Goal: Information Seeking & Learning: Learn about a topic

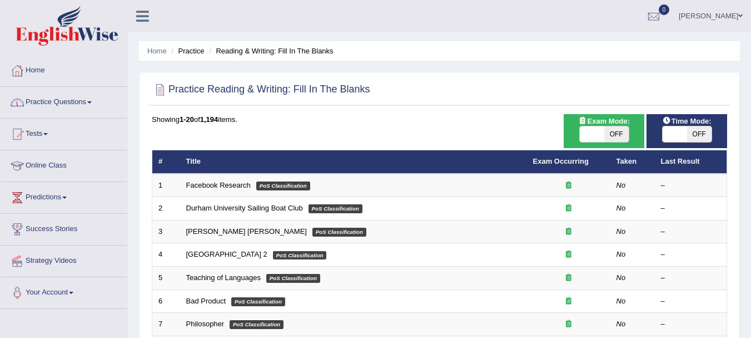
click at [73, 102] on link "Practice Questions" at bounding box center [64, 101] width 127 height 28
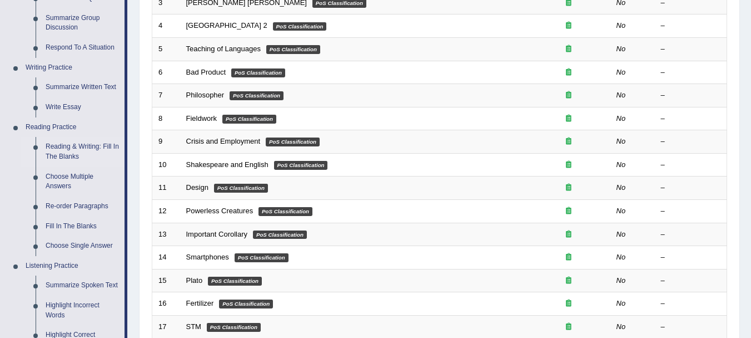
scroll to position [229, 0]
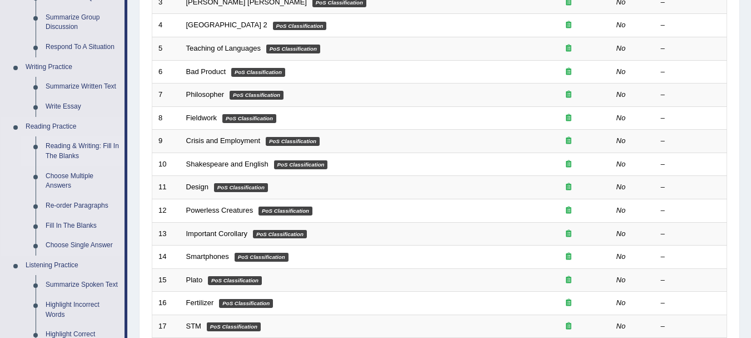
click at [67, 155] on link "Reading & Writing: Fill In The Blanks" at bounding box center [83, 150] width 84 height 29
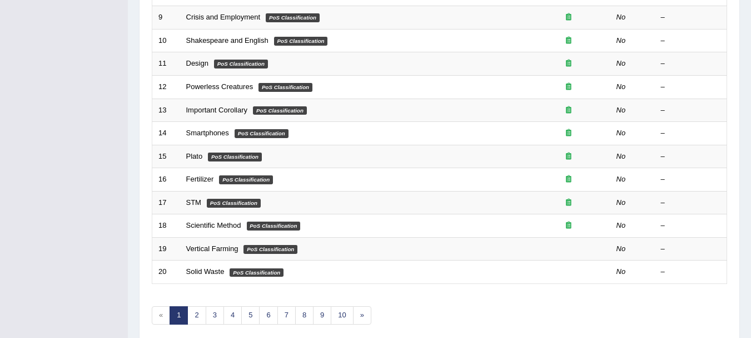
scroll to position [399, 0]
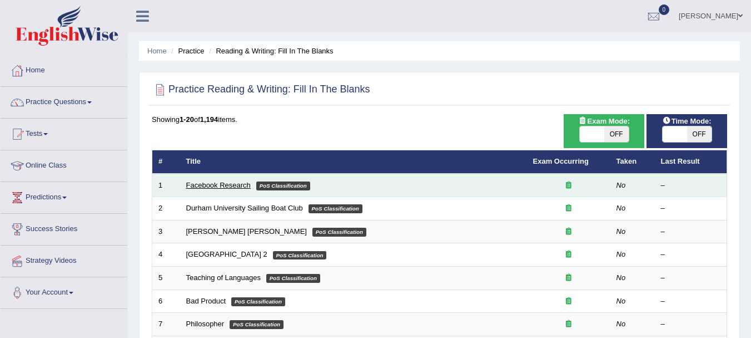
click at [227, 183] on link "Facebook Research" at bounding box center [218, 185] width 65 height 8
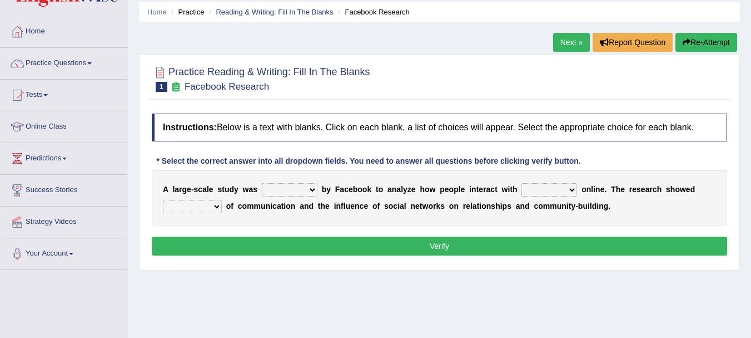
scroll to position [38, 0]
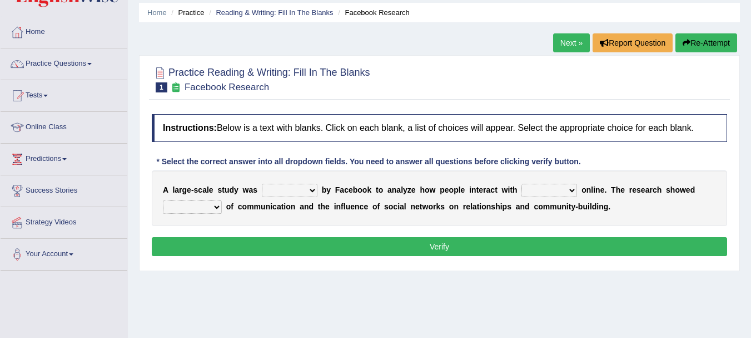
click at [285, 192] on select "surveyed had asked made" at bounding box center [290, 190] width 56 height 13
select select "surveyed"
click at [262, 184] on select "surveyed had asked made" at bounding box center [290, 190] width 56 height 13
click at [551, 199] on div "A l a r g e - s c a l e s t u d y w a s surveyed had asked made b y F a c e b o…" at bounding box center [440, 198] width 576 height 56
click at [552, 191] on select "together all each other another" at bounding box center [550, 190] width 56 height 13
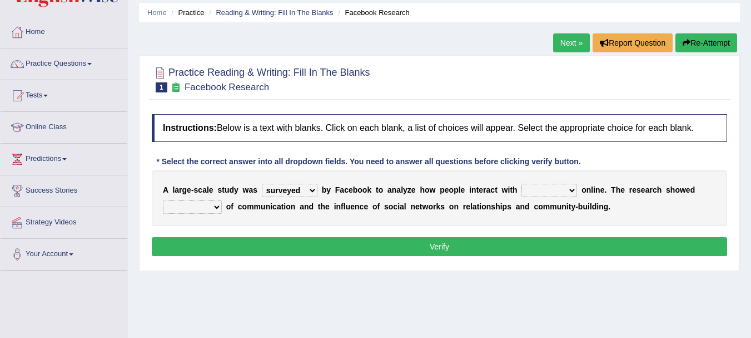
select select "each other"
click at [522, 184] on select "together all each other another" at bounding box center [550, 190] width 56 height 13
click at [212, 207] on select "advantages standards fellowships patterns" at bounding box center [192, 206] width 59 height 13
select select "patterns"
click at [163, 200] on select "advantages standards fellowships patterns" at bounding box center [192, 206] width 59 height 13
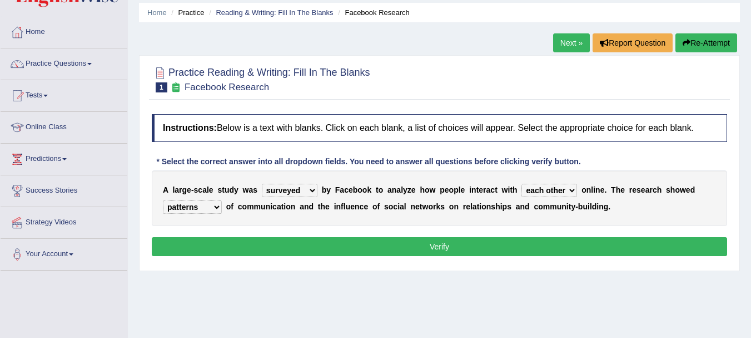
click at [429, 251] on button "Verify" at bounding box center [440, 246] width 576 height 19
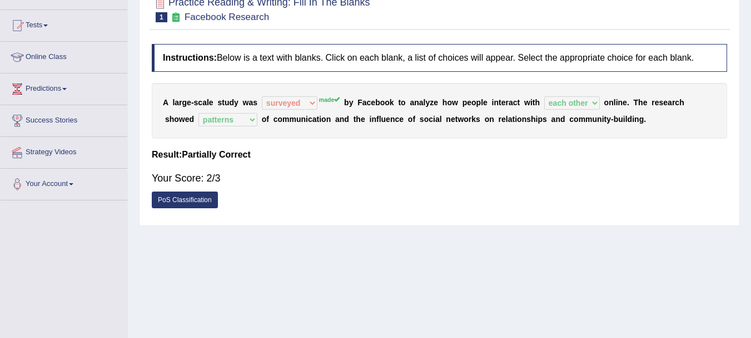
scroll to position [0, 0]
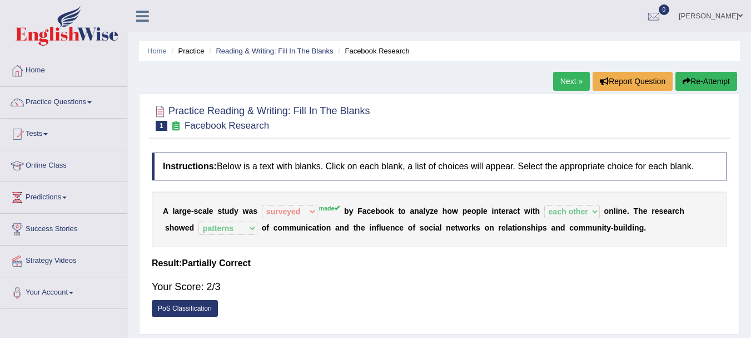
click at [688, 86] on button "Re-Attempt" at bounding box center [707, 81] width 62 height 19
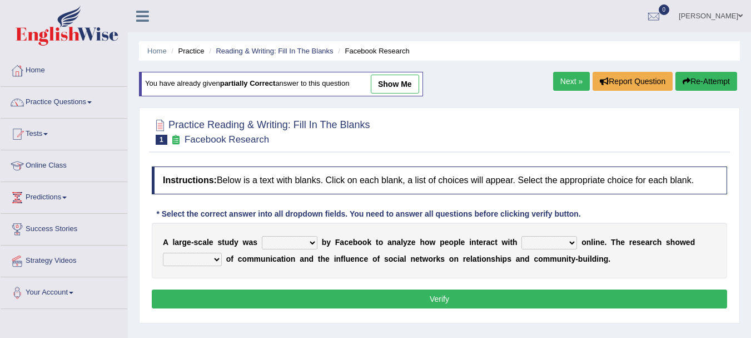
click at [311, 241] on select "surveyed had asked made" at bounding box center [290, 242] width 56 height 13
select select "made"
click at [262, 236] on select "surveyed had asked made" at bounding box center [290, 242] width 56 height 13
click at [551, 246] on select "together all each other another" at bounding box center [550, 242] width 56 height 13
select select "each other"
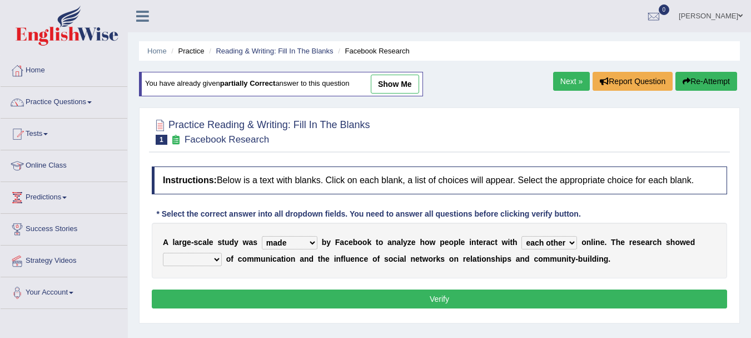
click at [522, 236] on select "together all each other another" at bounding box center [550, 242] width 56 height 13
click at [217, 265] on select "advantages standards fellowships patterns" at bounding box center [192, 258] width 59 height 13
select select "patterns"
click at [163, 252] on select "advantages standards fellowships patterns" at bounding box center [192, 258] width 59 height 13
click at [384, 301] on button "Verify" at bounding box center [440, 298] width 576 height 19
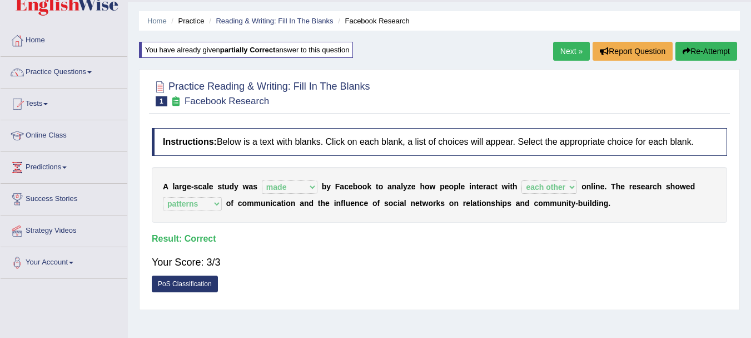
scroll to position [56, 0]
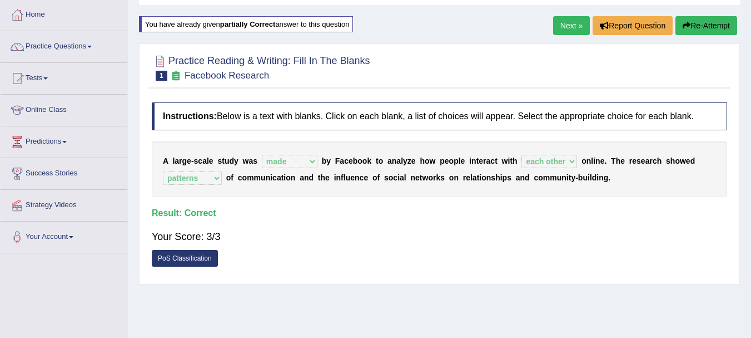
click at [569, 29] on link "Next »" at bounding box center [571, 25] width 37 height 19
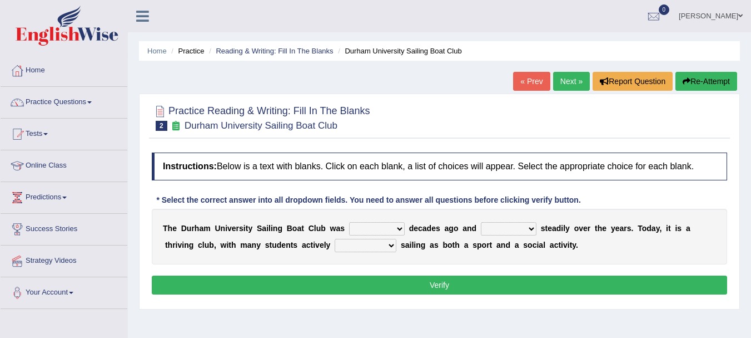
click at [394, 230] on select "found fund founded find" at bounding box center [377, 228] width 56 height 13
select select "found"
click at [349, 222] on select "found fund founded find" at bounding box center [377, 228] width 56 height 13
click at [524, 231] on select "grow growing has grown grown" at bounding box center [509, 228] width 56 height 13
select select "grown"
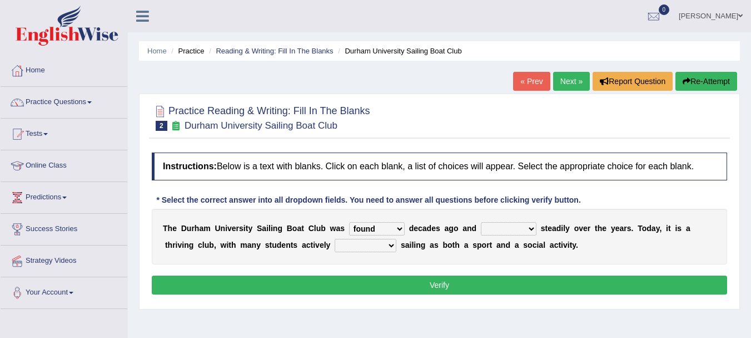
click at [481, 222] on select "grow growing has grown grown" at bounding box center [509, 228] width 56 height 13
click at [392, 245] on select "enjoy enjoyed are enjoying enjoying" at bounding box center [366, 245] width 62 height 13
select select "enjoying"
click at [335, 239] on select "enjoy enjoyed are enjoying enjoying" at bounding box center [366, 245] width 62 height 13
click at [399, 287] on button "Verify" at bounding box center [440, 284] width 576 height 19
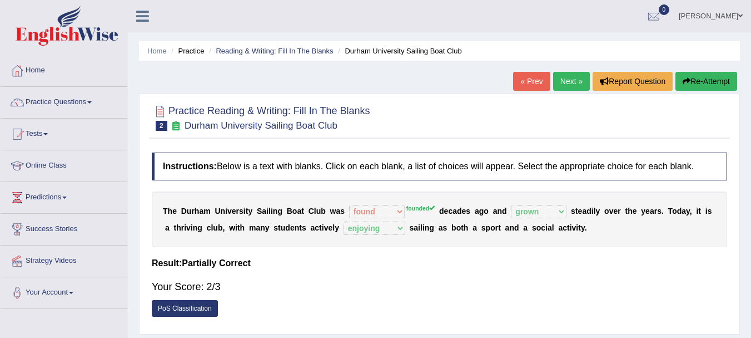
click at [708, 82] on button "Re-Attempt" at bounding box center [707, 81] width 62 height 19
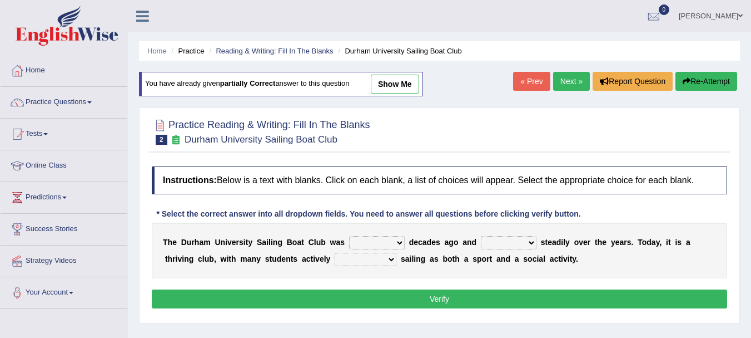
click at [378, 245] on select "found fund founded find" at bounding box center [377, 242] width 56 height 13
select select "founded"
click at [349, 236] on select "found fund founded find" at bounding box center [377, 242] width 56 height 13
click at [520, 244] on select "grow growing has grown grown" at bounding box center [509, 242] width 56 height 13
select select "grown"
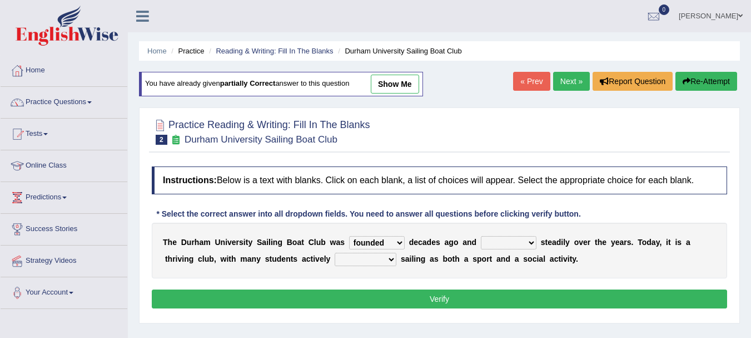
click at [481, 236] on select "grow growing has grown grown" at bounding box center [509, 242] width 56 height 13
click at [360, 257] on select "enjoy enjoyed are enjoying enjoying" at bounding box center [366, 258] width 62 height 13
select select "enjoying"
click at [335, 252] on select "enjoy enjoyed are enjoying enjoying" at bounding box center [366, 258] width 62 height 13
click at [394, 306] on button "Verify" at bounding box center [440, 298] width 576 height 19
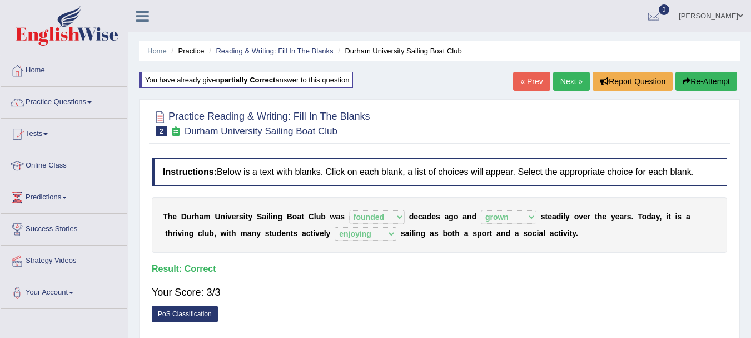
click at [567, 75] on link "Next »" at bounding box center [571, 81] width 37 height 19
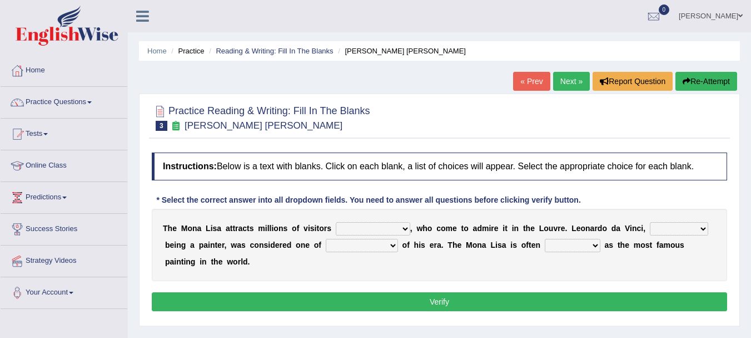
click at [384, 232] on select "around the year the all year all year round per year" at bounding box center [373, 228] width 75 height 13
select select "around the year"
click at [336, 222] on select "around the year the all year all year round per year" at bounding box center [373, 228] width 75 height 13
click at [449, 264] on div "T h e M o n a L i s a a t t r a c t s m i l l i o n s o f v i s i t o r s aroun…" at bounding box center [440, 245] width 576 height 72
click at [663, 232] on select "rather than as much as as well as as long as" at bounding box center [679, 228] width 58 height 13
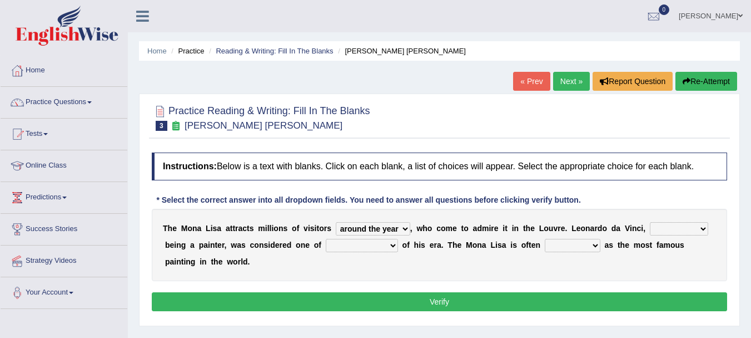
select select "as well as"
click at [650, 222] on select "rather than as much as as well as as long as" at bounding box center [679, 228] width 58 height 13
click at [394, 250] on select "better artists artist the better artist the best artists" at bounding box center [362, 245] width 72 height 13
select select "the best artists"
click at [326, 239] on select "better artists artist the better artist the best artists" at bounding box center [362, 245] width 72 height 13
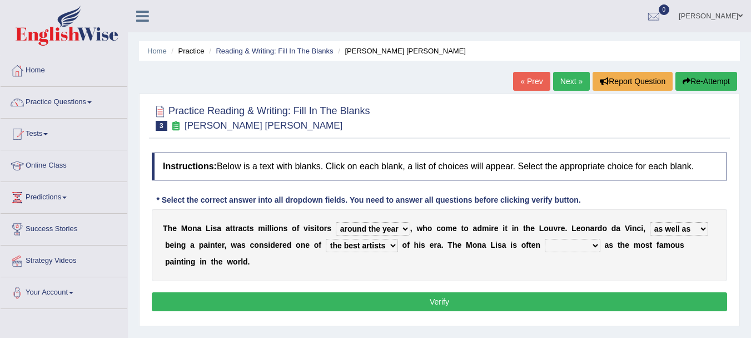
click at [583, 250] on select "classified suggested predicted described" at bounding box center [573, 245] width 56 height 13
select select "classified"
click at [545, 239] on select "classified suggested predicted described" at bounding box center [573, 245] width 56 height 13
click at [431, 299] on button "Verify" at bounding box center [440, 301] width 576 height 19
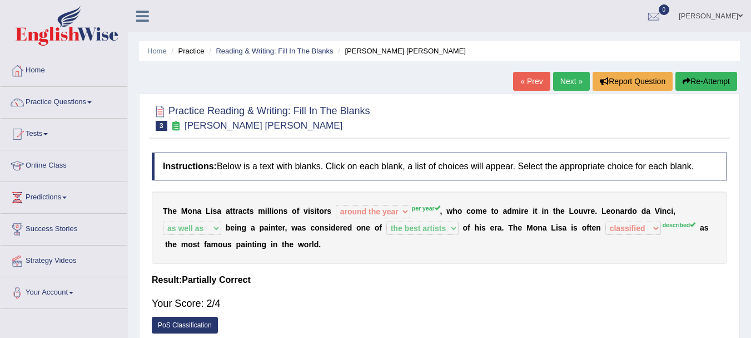
click at [558, 80] on link "Next »" at bounding box center [571, 81] width 37 height 19
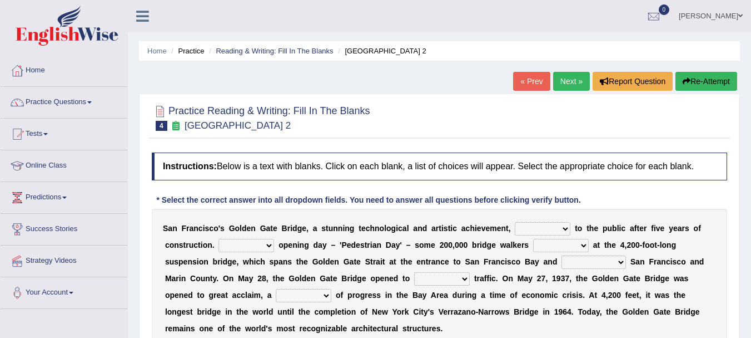
click at [526, 78] on link "« Prev" at bounding box center [531, 81] width 37 height 19
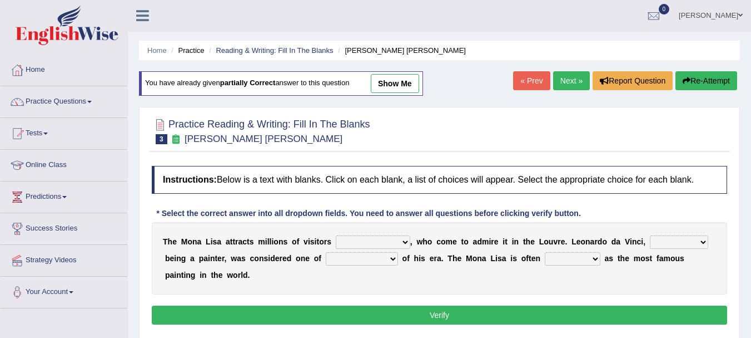
scroll to position [56, 0]
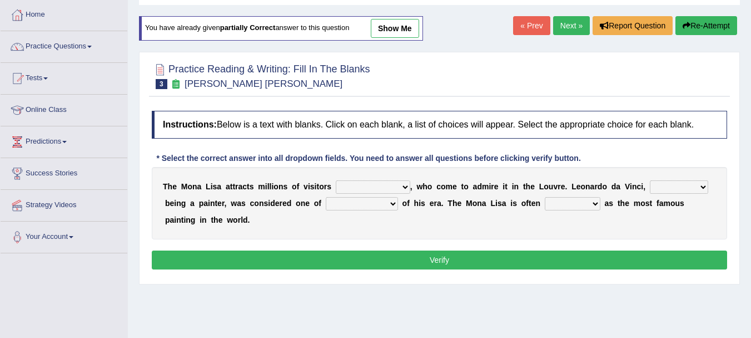
click at [398, 191] on select "around the year the all year all year round per year" at bounding box center [373, 186] width 75 height 13
select select "per year"
click at [336, 180] on select "around the year the all year all year round per year" at bounding box center [373, 186] width 75 height 13
click at [687, 190] on select "rather than as much as as well as as long as" at bounding box center [679, 186] width 58 height 13
select select "as well as"
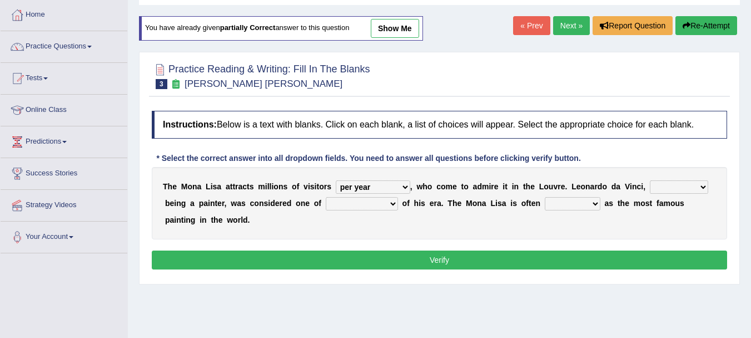
click at [650, 180] on select "rather than as much as as well as as long as" at bounding box center [679, 186] width 58 height 13
click at [384, 209] on select "better artists artist the better artist the best artists" at bounding box center [362, 203] width 72 height 13
select select "the best artists"
click at [326, 197] on select "better artists artist the better artist the best artists" at bounding box center [362, 203] width 72 height 13
click at [579, 199] on select "classified suggested predicted described" at bounding box center [573, 203] width 56 height 13
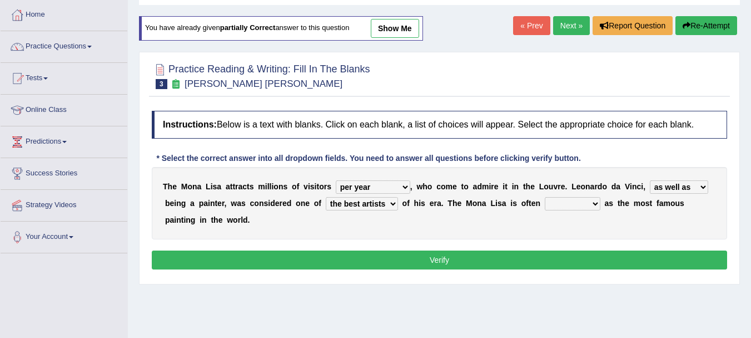
select select "described"
click at [545, 197] on select "classified suggested predicted described" at bounding box center [573, 203] width 56 height 13
click at [504, 261] on button "Verify" at bounding box center [440, 259] width 576 height 19
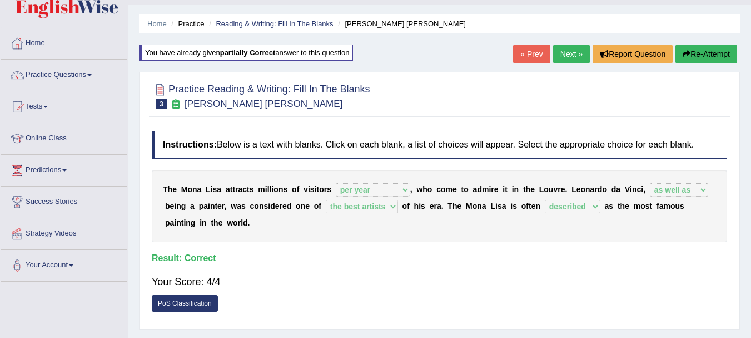
scroll to position [0, 0]
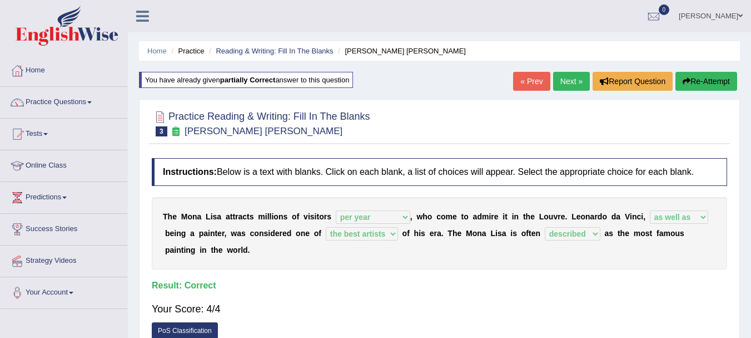
click at [568, 82] on link "Next »" at bounding box center [571, 81] width 37 height 19
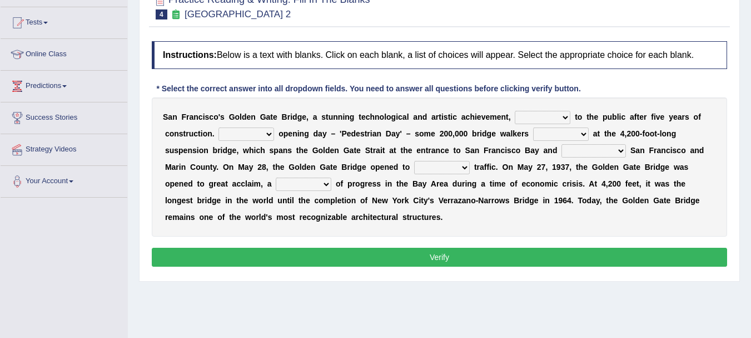
scroll to position [126, 0]
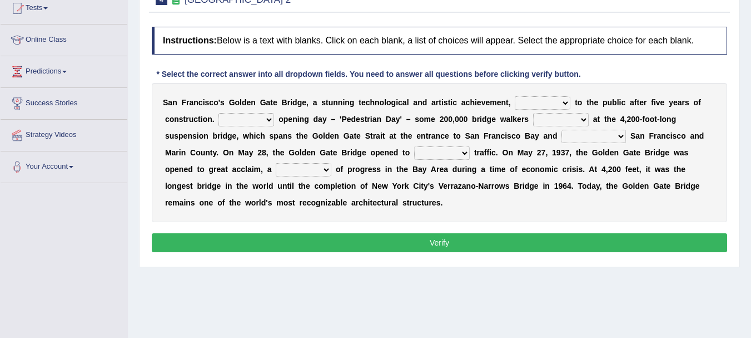
click at [566, 103] on select "opens closes appears equals" at bounding box center [543, 102] width 56 height 13
select select "opens"
click at [515, 96] on select "opens closes appears equals" at bounding box center [543, 102] width 56 height 13
click at [271, 121] on select "On During Since When" at bounding box center [247, 119] width 56 height 13
select select "During"
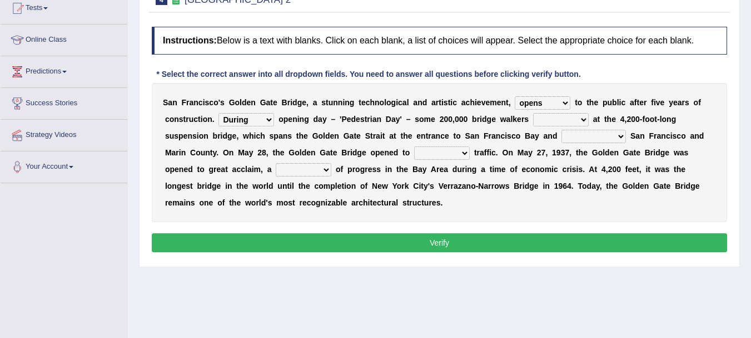
click at [219, 113] on select "On During Since When" at bounding box center [247, 119] width 56 height 13
click at [568, 125] on select "stationed looked marveled laughed" at bounding box center [561, 119] width 56 height 13
select select "stationed"
click at [533, 113] on select "stationed looked marveled laughed" at bounding box center [561, 119] width 56 height 13
click at [612, 137] on select "separates connects channels differentiates" at bounding box center [594, 136] width 65 height 13
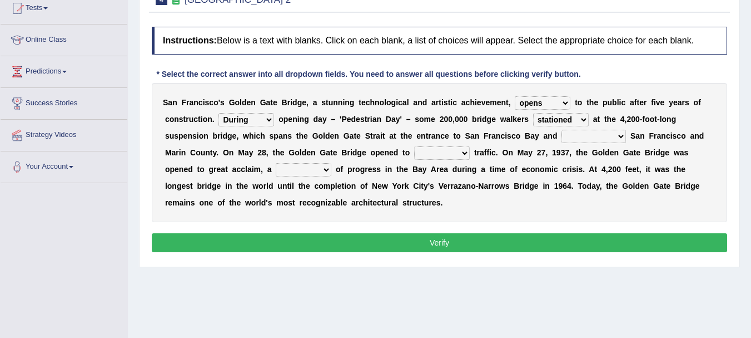
select select "connects"
click at [562, 130] on select "separates connects channels differentiates" at bounding box center [594, 136] width 65 height 13
click at [451, 155] on select "aquatic vehicular airborne watertight" at bounding box center [442, 152] width 56 height 13
select select "vehicular"
click at [414, 146] on select "aquatic vehicular airborne watertight" at bounding box center [442, 152] width 56 height 13
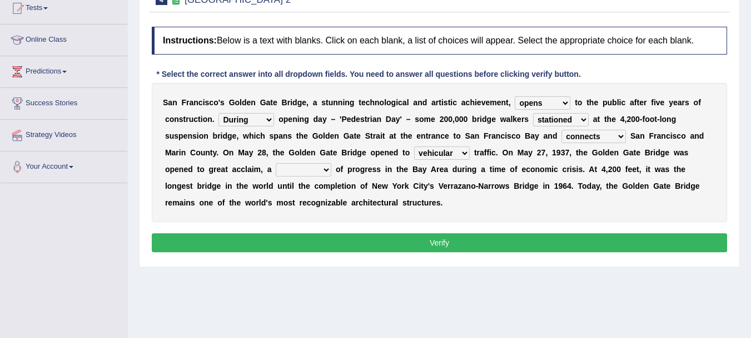
click at [321, 168] on select "denial symbol technique yield" at bounding box center [304, 169] width 56 height 13
click at [562, 98] on select "opens closes appears equals" at bounding box center [543, 102] width 56 height 13
click at [323, 169] on select "denial symbol technique yield" at bounding box center [304, 169] width 56 height 13
select select "yield"
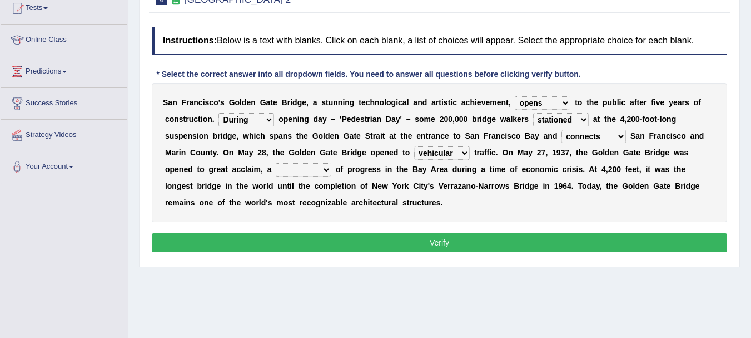
click at [276, 163] on select "denial symbol technique yield" at bounding box center [304, 169] width 56 height 13
click at [390, 245] on button "Verify" at bounding box center [440, 242] width 576 height 19
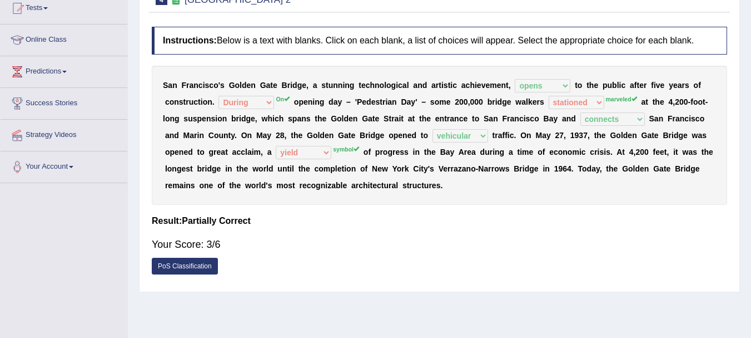
scroll to position [70, 0]
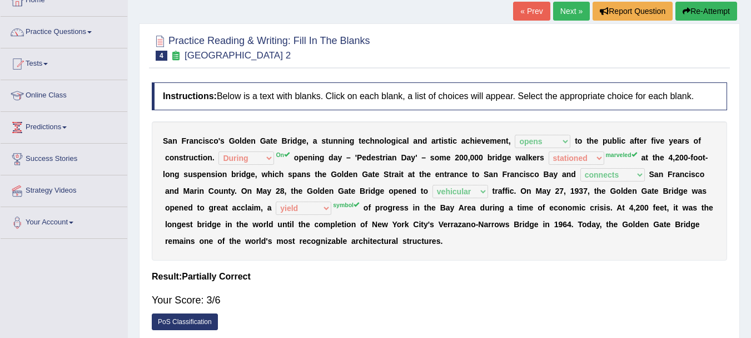
click at [685, 15] on icon "button" at bounding box center [687, 11] width 8 height 8
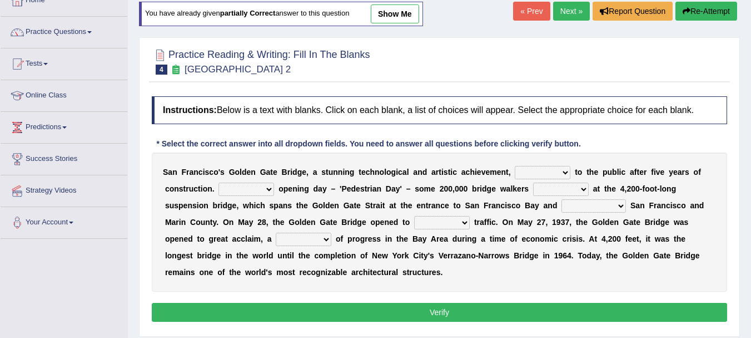
click at [538, 166] on select "opens closes appears equals" at bounding box center [543, 172] width 56 height 13
select select "opens"
click at [515, 166] on select "opens closes appears equals" at bounding box center [543, 172] width 56 height 13
click at [253, 196] on select "On During Since When" at bounding box center [247, 188] width 56 height 13
select select "On"
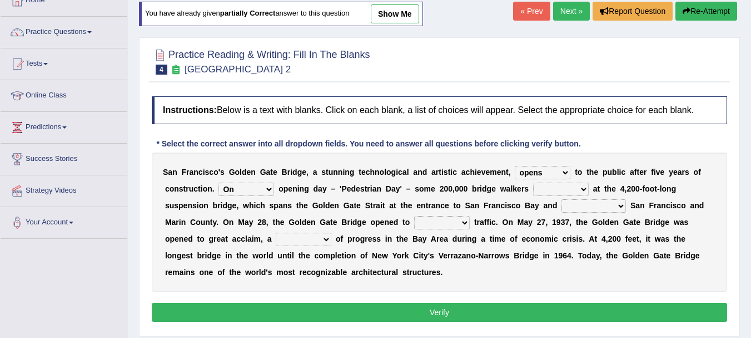
click at [219, 182] on select "On During Since When" at bounding box center [247, 188] width 56 height 13
click at [556, 193] on select "stationed looked marveled laughed" at bounding box center [561, 188] width 56 height 13
select select "marveled"
click at [533, 182] on select "stationed looked marveled laughed" at bounding box center [561, 188] width 56 height 13
click at [445, 221] on select "aquatic vehicular airborne watertight" at bounding box center [442, 222] width 56 height 13
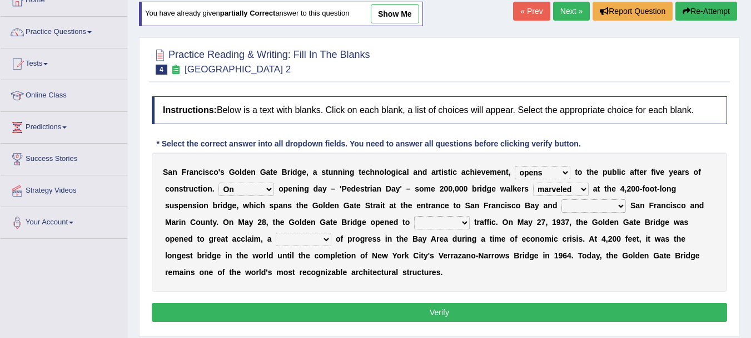
select select "vehicular"
click at [414, 216] on select "aquatic vehicular airborne watertight" at bounding box center [442, 222] width 56 height 13
click at [607, 205] on select "separates connects channels differentiates" at bounding box center [594, 205] width 65 height 13
select select "connects"
click at [562, 199] on select "separates connects channels differentiates" at bounding box center [594, 205] width 65 height 13
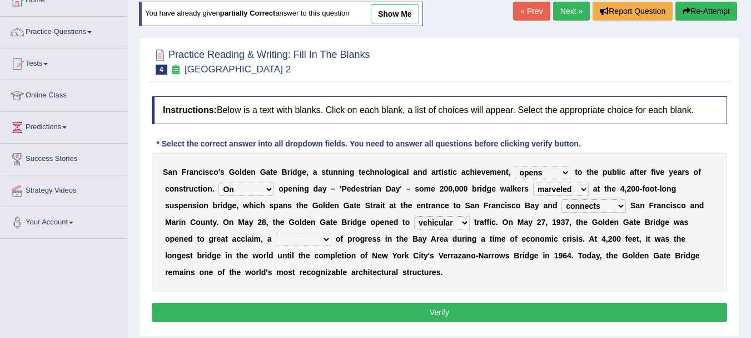
click at [321, 243] on select "denial symbol technique yield" at bounding box center [304, 238] width 56 height 13
select select "symbol"
click at [276, 232] on select "denial symbol technique yield" at bounding box center [304, 238] width 56 height 13
click at [403, 303] on button "Verify" at bounding box center [440, 312] width 576 height 19
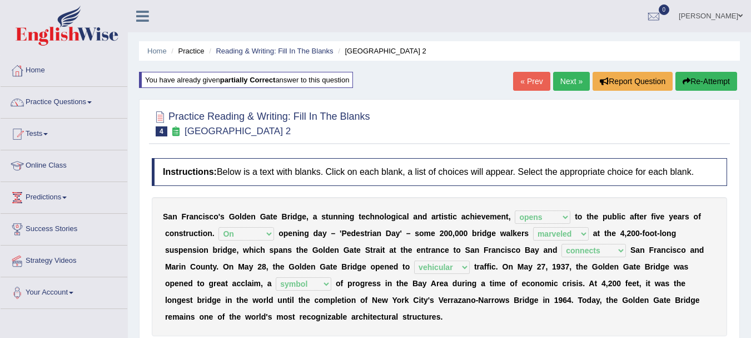
click at [564, 77] on link "Next »" at bounding box center [571, 81] width 37 height 19
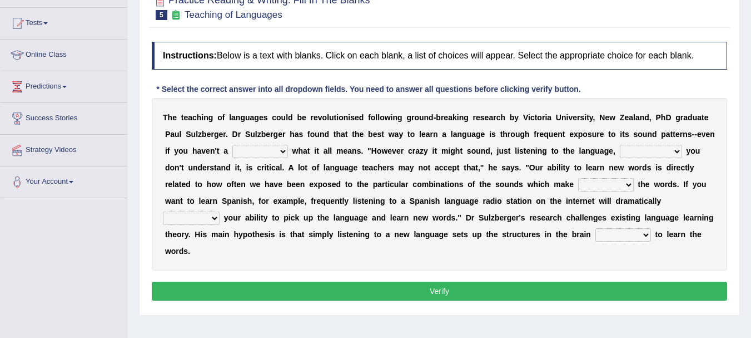
scroll to position [111, 0]
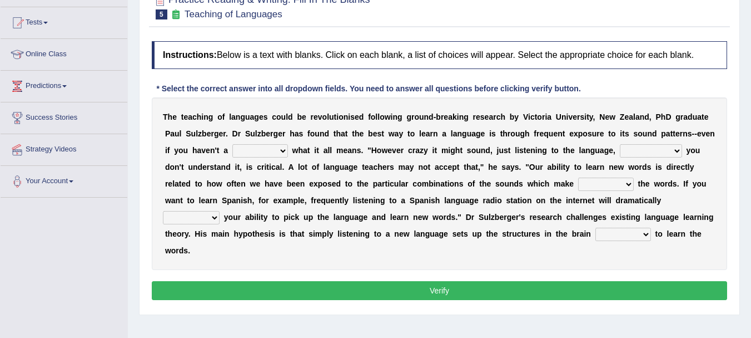
click at [277, 155] on select "dew claw clue due" at bounding box center [260, 150] width 56 height 13
select select "clue"
click at [232, 144] on select "dew claw clue due" at bounding box center [260, 150] width 56 height 13
click at [651, 152] on select "but also all together even though if so" at bounding box center [651, 150] width 62 height 13
select select "even though"
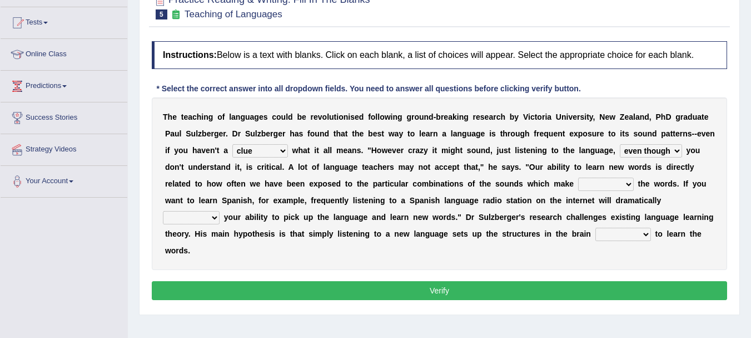
click at [620, 144] on select "but also all together even though if so" at bounding box center [651, 150] width 62 height 13
click at [613, 187] on select "down up of on" at bounding box center [606, 183] width 56 height 13
select select "up"
click at [578, 177] on select "down up of on" at bounding box center [606, 183] width 56 height 13
click at [610, 182] on select "down up of on" at bounding box center [606, 183] width 56 height 13
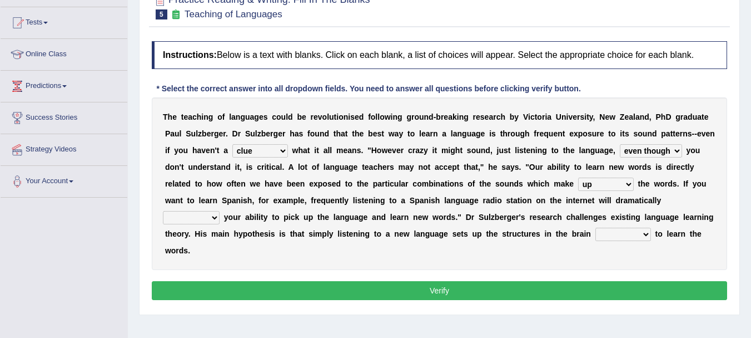
click at [610, 182] on select "down up of on" at bounding box center [606, 183] width 56 height 13
click at [220, 222] on div "T h e t e a c h i n g o f l a n g u a g e s c o u l d b e r e v o l u t i o n i…" at bounding box center [440, 183] width 576 height 172
click at [219, 221] on select "evaluate exaggerate describe boost" at bounding box center [191, 217] width 57 height 13
select select "boost"
click at [163, 211] on select "evaluate exaggerate describe boost" at bounding box center [191, 217] width 57 height 13
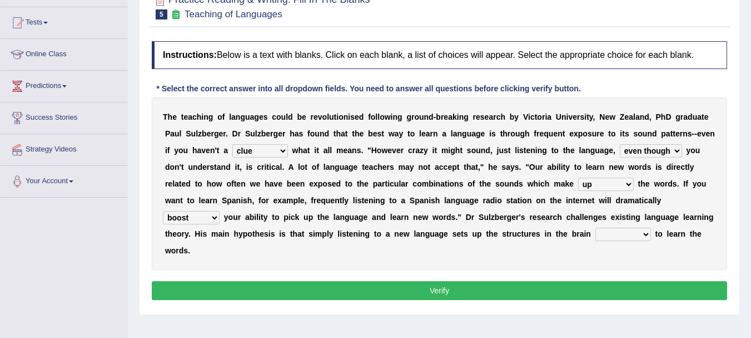
click at [204, 217] on select "evaluate exaggerate describe boost" at bounding box center [191, 217] width 57 height 13
click at [300, 247] on div "T h e t e a c h i n g o f l a n g u a g e s c o u l d b e r e v o l u t i o n i…" at bounding box center [440, 183] width 576 height 172
click at [623, 232] on select "requiring required directed to require" at bounding box center [624, 233] width 56 height 13
select select "required"
click at [596, 227] on select "requiring required directed to require" at bounding box center [624, 233] width 56 height 13
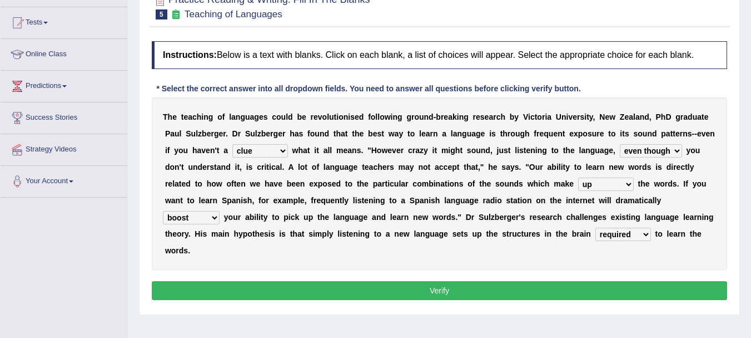
click at [453, 292] on button "Verify" at bounding box center [440, 290] width 576 height 19
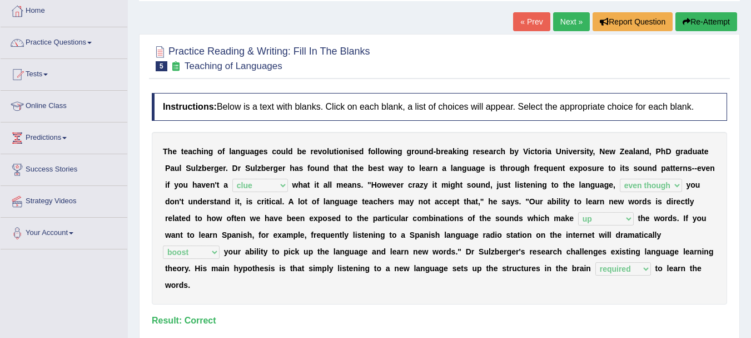
scroll to position [56, 0]
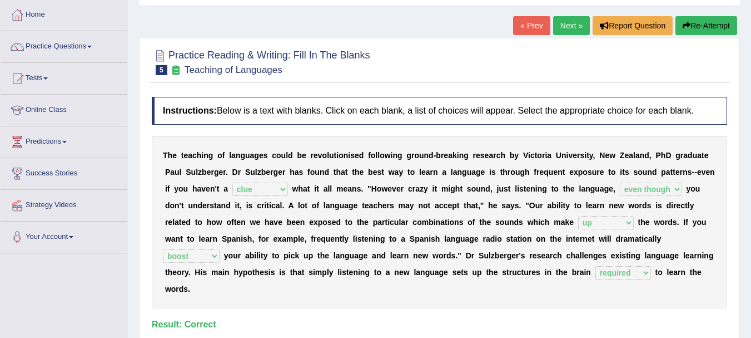
click at [568, 26] on link "Next »" at bounding box center [571, 25] width 37 height 19
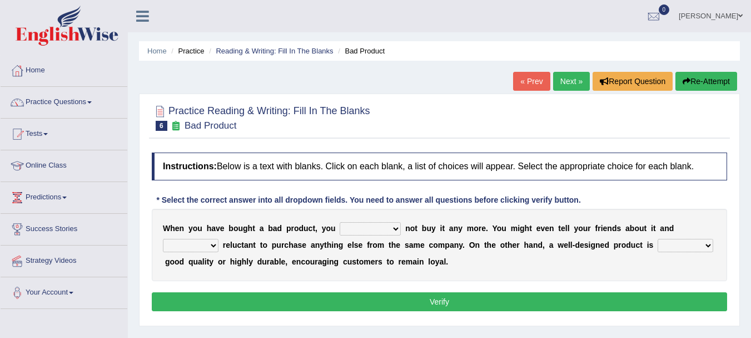
click at [397, 233] on select "would have should have should" at bounding box center [370, 228] width 61 height 13
click at [340, 222] on select "would have should have should" at bounding box center [370, 228] width 61 height 13
click at [379, 234] on select "would have should have should" at bounding box center [370, 228] width 61 height 13
select select "should"
click at [340, 222] on select "would have should have should" at bounding box center [370, 228] width 61 height 13
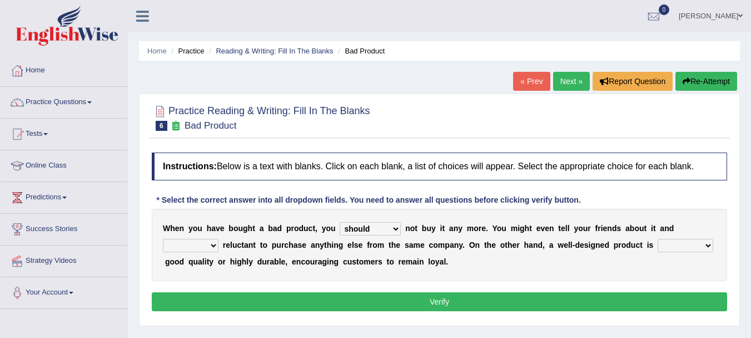
click at [214, 249] on select "is are be being" at bounding box center [191, 245] width 56 height 13
select select "being"
click at [163, 239] on select "is are be being" at bounding box center [191, 245] width 56 height 13
click at [668, 248] on select "both also neither either" at bounding box center [686, 245] width 56 height 13
select select "either"
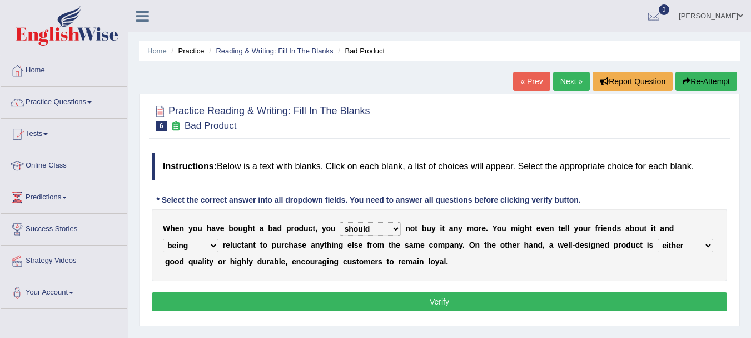
click at [658, 239] on select "both also neither either" at bounding box center [686, 245] width 56 height 13
click at [443, 295] on button "Verify" at bounding box center [440, 301] width 576 height 19
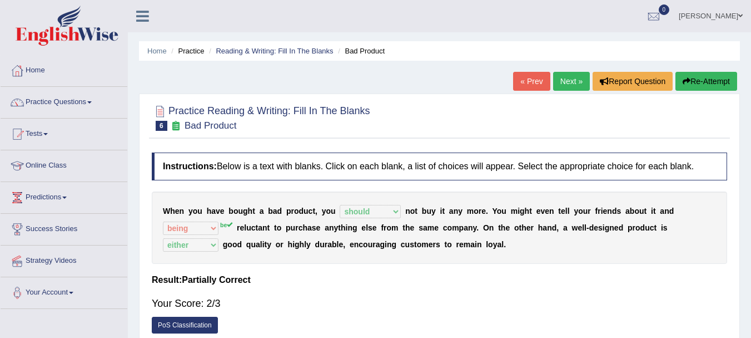
click at [710, 82] on button "Re-Attempt" at bounding box center [707, 81] width 62 height 19
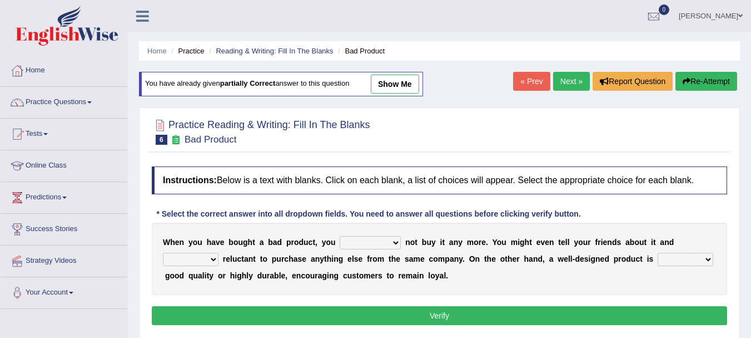
click at [378, 244] on select "would have should have should" at bounding box center [370, 242] width 61 height 13
select select "should"
click at [340, 236] on select "would have should have should" at bounding box center [370, 242] width 61 height 13
click at [197, 251] on div "W h e n y o u h a v e b o u g h t a b a d p r o d u c t , y o u would have shou…" at bounding box center [440, 258] width 576 height 72
click at [197, 254] on select "is are be being" at bounding box center [191, 258] width 56 height 13
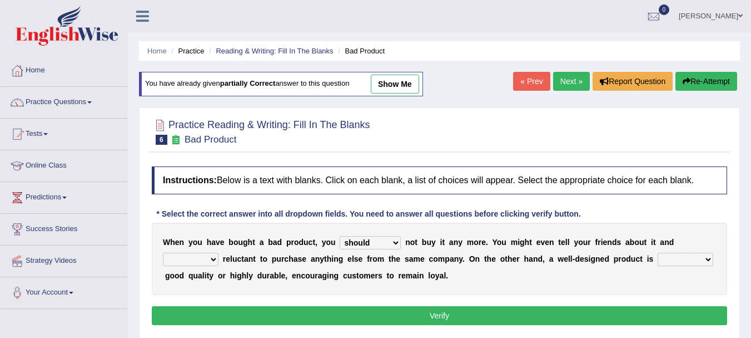
select select "be"
click at [163, 252] on select "is are be being" at bounding box center [191, 258] width 56 height 13
click at [669, 257] on select "both also neither either" at bounding box center [686, 258] width 56 height 13
select select "either"
click at [658, 252] on select "both also neither either" at bounding box center [686, 258] width 56 height 13
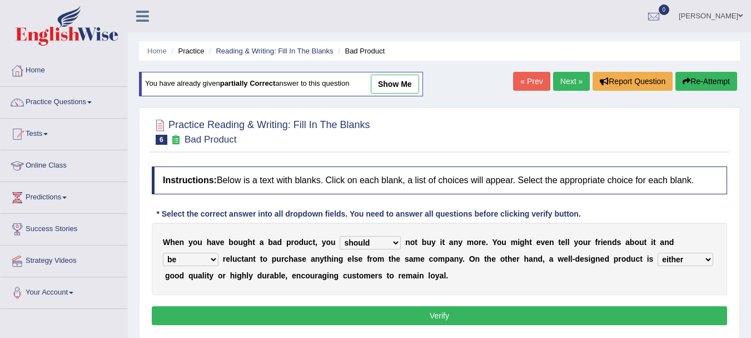
click at [388, 318] on button "Verify" at bounding box center [440, 315] width 576 height 19
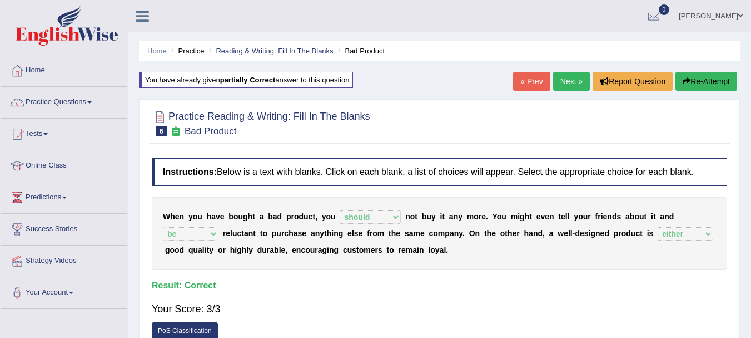
click at [564, 77] on link "Next »" at bounding box center [571, 81] width 37 height 19
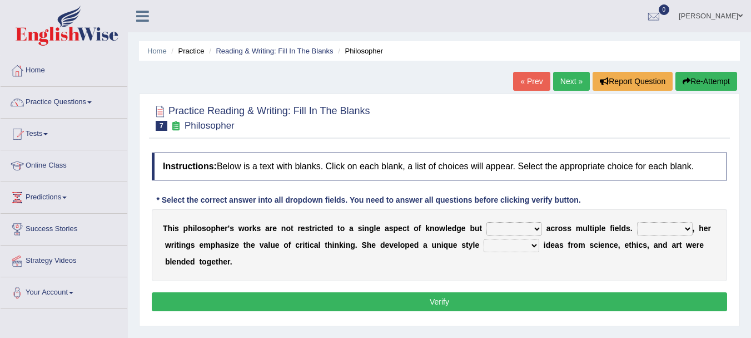
click at [535, 230] on select "constrain contain assemble extend" at bounding box center [515, 228] width 56 height 13
select select "contain"
click at [487, 222] on select "constrain contain assemble extend" at bounding box center [515, 228] width 56 height 13
click at [670, 229] on select "Rather So Moreover Likely" at bounding box center [665, 228] width 56 height 13
select select "Moreover"
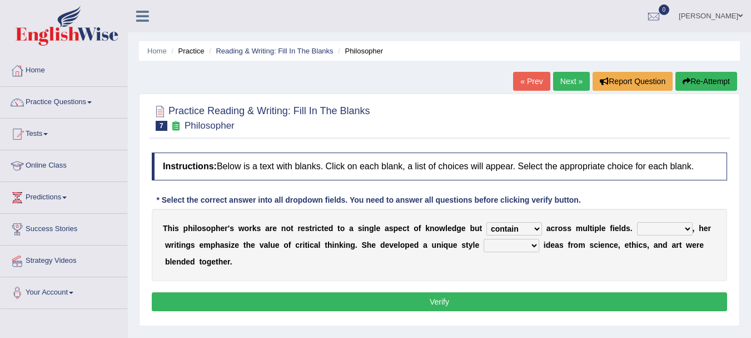
click at [637, 222] on select "Rather So Moreover Likely" at bounding box center [665, 228] width 56 height 13
click at [666, 229] on select "Rather So Moreover Likely" at bounding box center [665, 228] width 56 height 13
click at [367, 266] on div "T h i s p h i l o s o p h e r ' s w o r k s a r e n o t r e s t r i c t e d t o…" at bounding box center [440, 245] width 576 height 72
click at [500, 248] on select "in that that which in which" at bounding box center [512, 245] width 56 height 13
select select "in which"
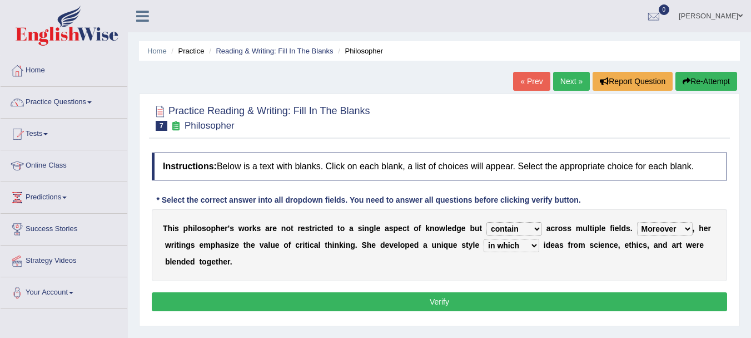
click at [484, 239] on select "in that that which in which" at bounding box center [512, 245] width 56 height 13
click at [485, 304] on button "Verify" at bounding box center [440, 301] width 576 height 19
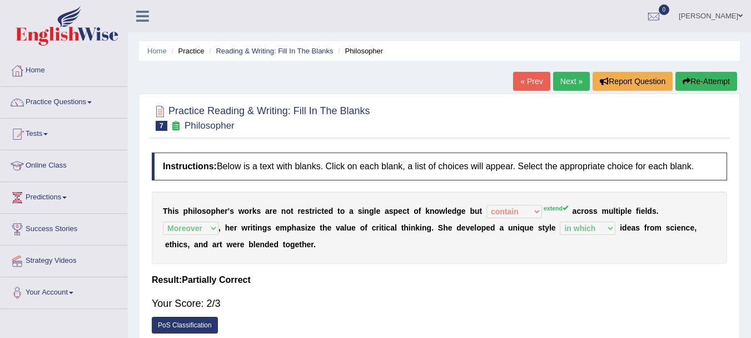
click at [705, 78] on button "Re-Attempt" at bounding box center [707, 81] width 62 height 19
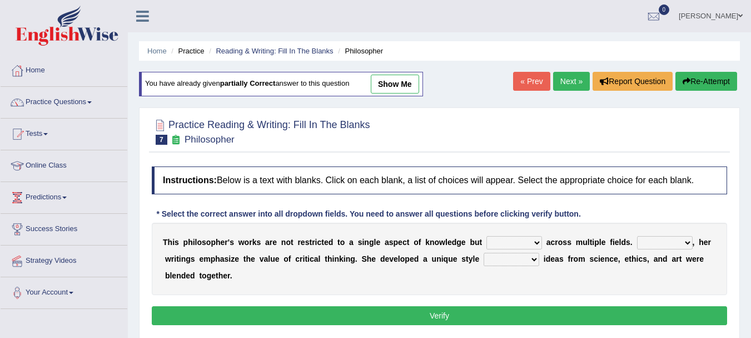
drag, startPoint x: 0, startPoint y: 0, endPoint x: 528, endPoint y: 241, distance: 580.0
click at [528, 241] on select "constrain contain assemble extend" at bounding box center [515, 242] width 56 height 13
select select "extend"
click at [487, 236] on select "constrain contain assemble extend" at bounding box center [515, 242] width 56 height 13
click at [643, 244] on select "Rather So Moreover Likely" at bounding box center [665, 242] width 56 height 13
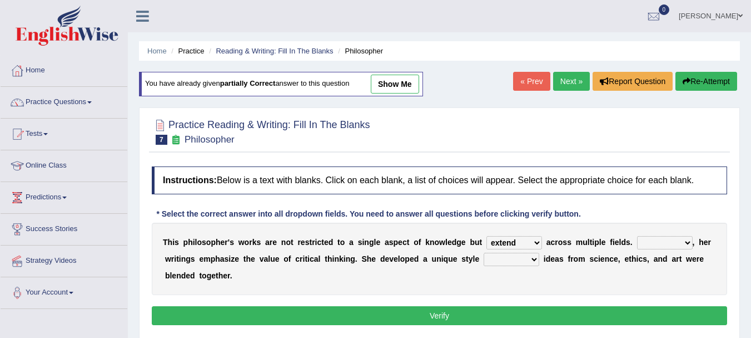
select select "Moreover"
click at [637, 236] on select "Rather So Moreover Likely" at bounding box center [665, 242] width 56 height 13
click at [523, 259] on select "in that that which in which" at bounding box center [512, 258] width 56 height 13
select select "in which"
click at [484, 252] on select "in that that which in which" at bounding box center [512, 258] width 56 height 13
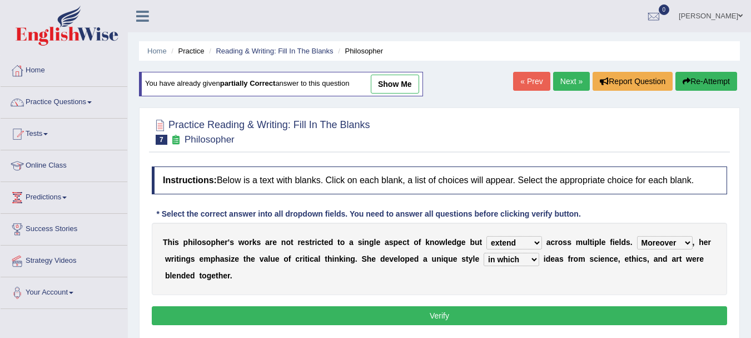
click at [472, 316] on button "Verify" at bounding box center [440, 315] width 576 height 19
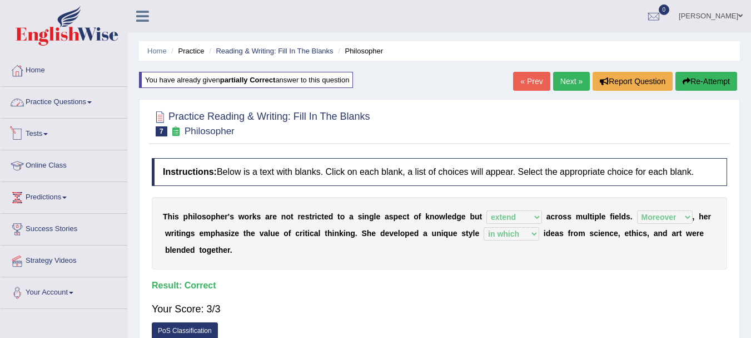
click at [63, 106] on link "Practice Questions" at bounding box center [64, 101] width 127 height 28
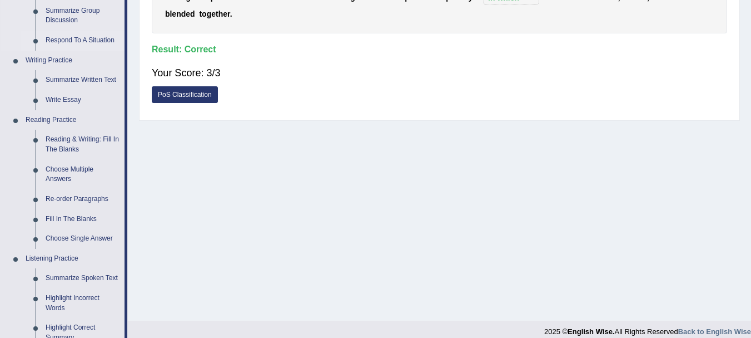
scroll to position [278, 0]
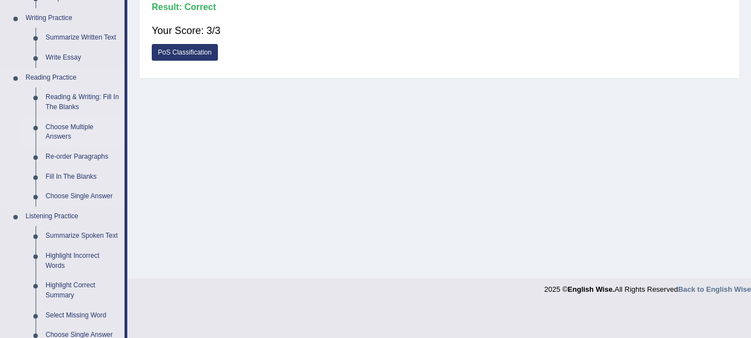
click at [54, 130] on link "Choose Multiple Answers" at bounding box center [83, 131] width 84 height 29
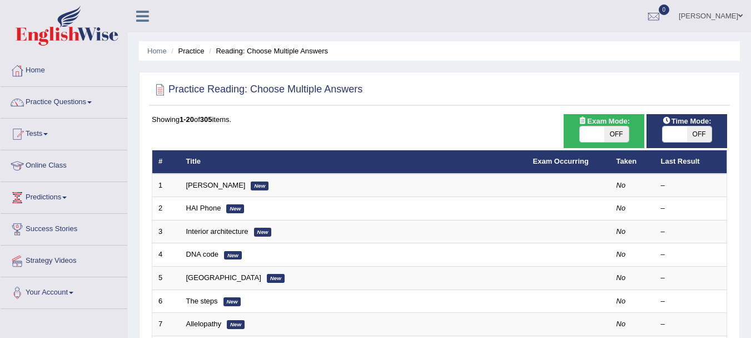
scroll to position [56, 0]
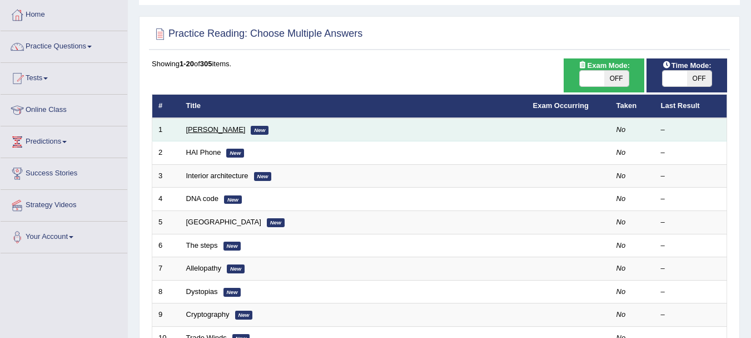
click at [205, 127] on link "Damian Scarf" at bounding box center [215, 129] width 59 height 8
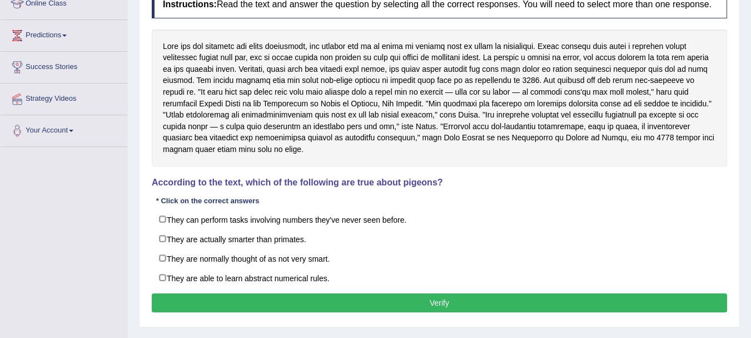
scroll to position [191, 0]
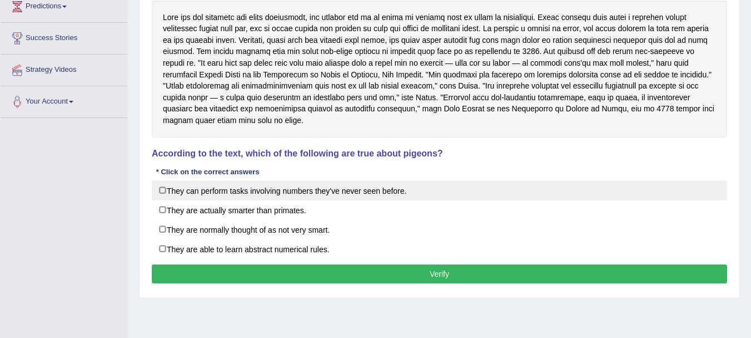
click at [159, 188] on label "They can perform tasks involving numbers they've never seen before." at bounding box center [440, 190] width 576 height 20
checkbox input "true"
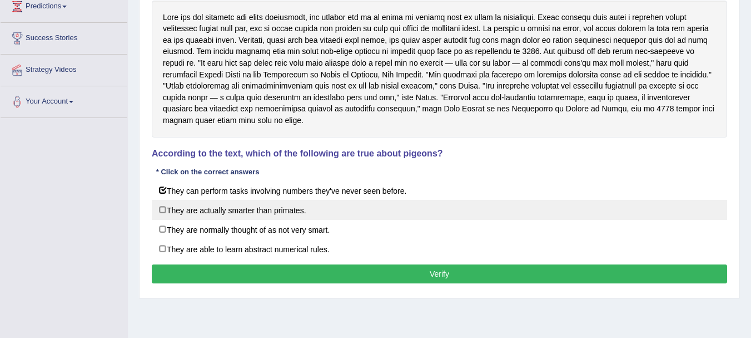
click at [165, 211] on label "They are actually smarter than primates." at bounding box center [440, 210] width 576 height 20
checkbox input "false"
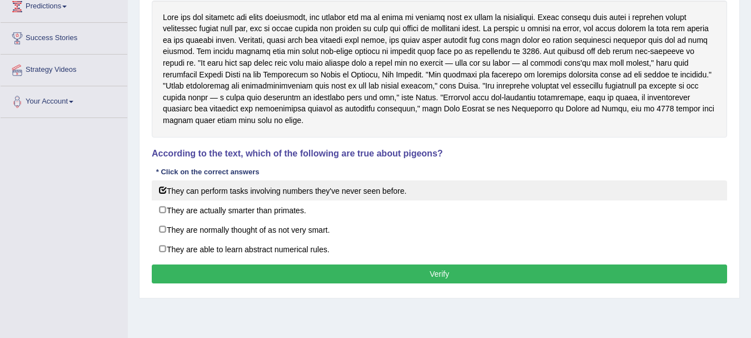
click at [165, 192] on label "They can perform tasks involving numbers they've never seen before." at bounding box center [440, 190] width 576 height 20
checkbox input "false"
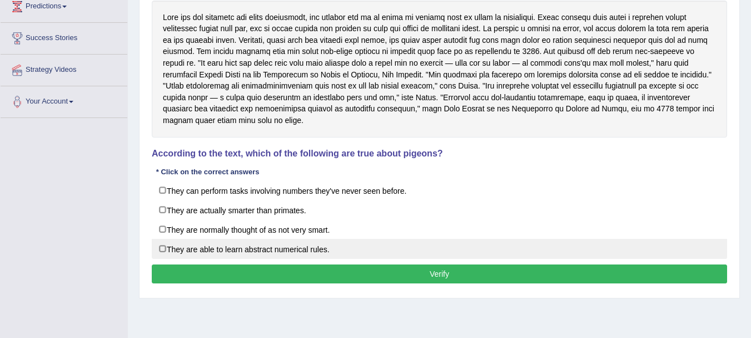
click at [171, 244] on label "They are able to learn abstract numerical rules." at bounding box center [440, 249] width 576 height 20
checkbox input "true"
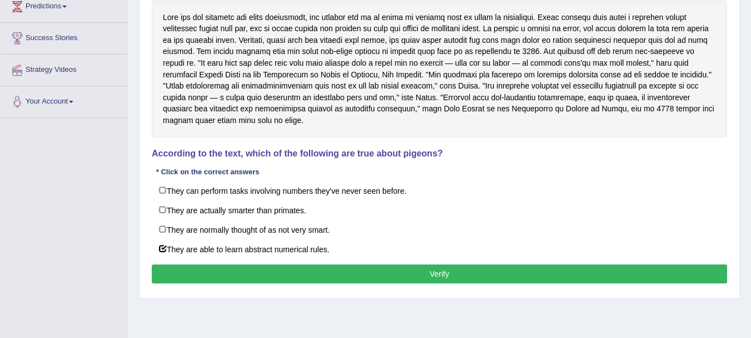
click at [234, 274] on button "Verify" at bounding box center [440, 273] width 576 height 19
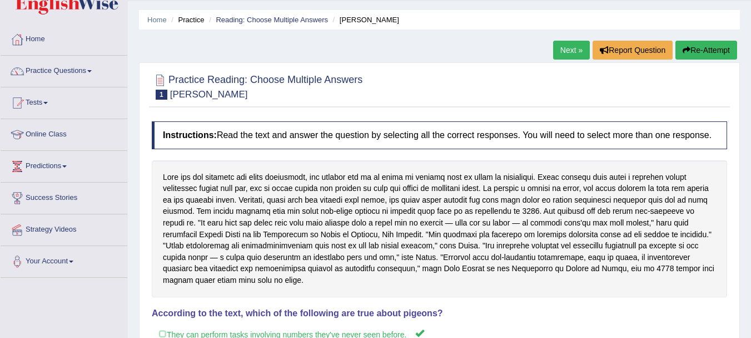
scroll to position [24, 0]
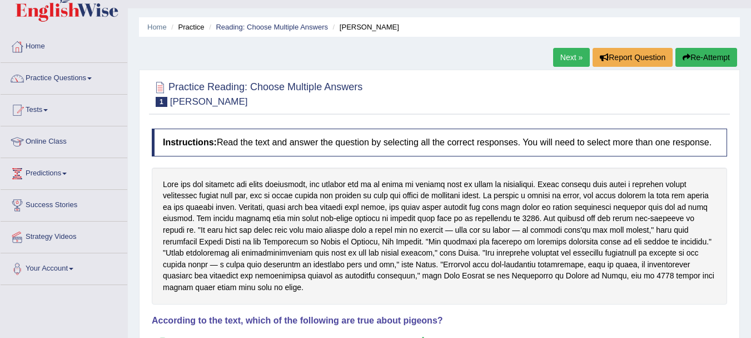
click at [693, 62] on button "Re-Attempt" at bounding box center [707, 57] width 62 height 19
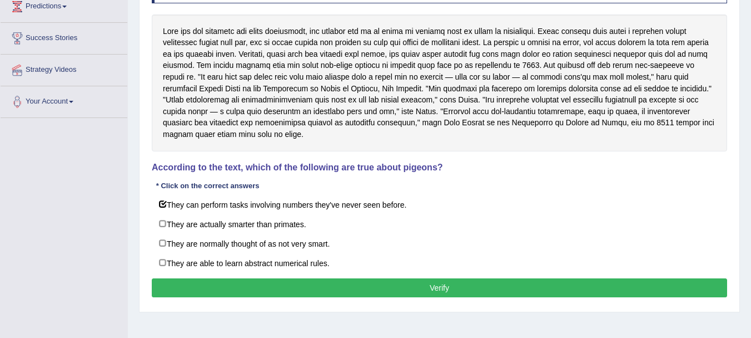
click at [246, 237] on label "They are normally thought of as not very smart." at bounding box center [440, 243] width 576 height 20
checkbox input "true"
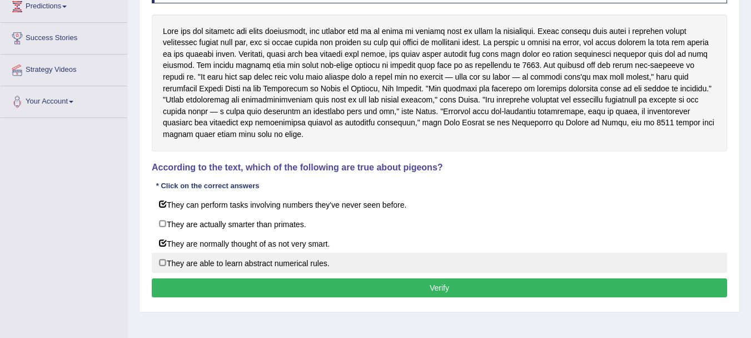
click at [252, 257] on label "They are able to learn abstract numerical rules." at bounding box center [440, 262] width 576 height 20
checkbox input "true"
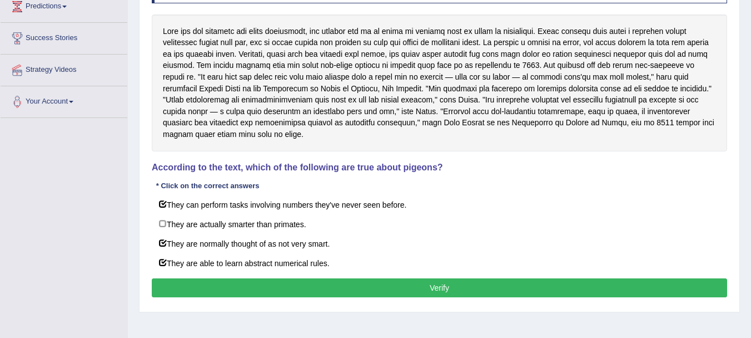
click at [329, 284] on button "Verify" at bounding box center [440, 287] width 576 height 19
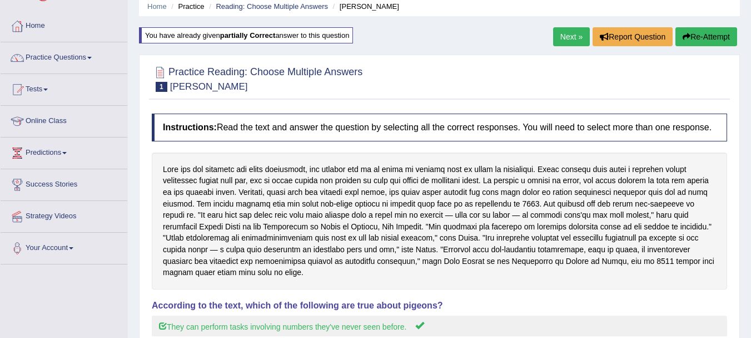
scroll to position [24, 0]
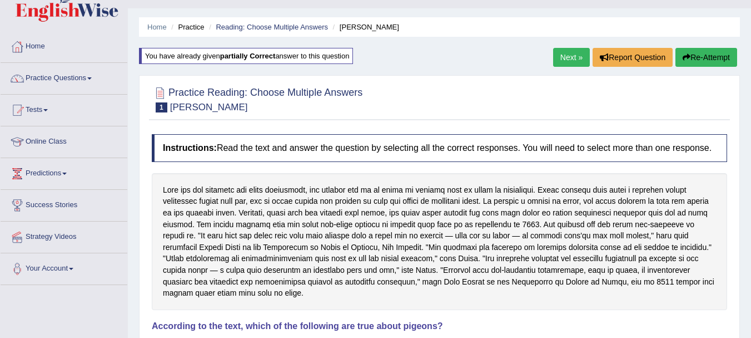
click at [696, 54] on button "Re-Attempt" at bounding box center [707, 57] width 62 height 19
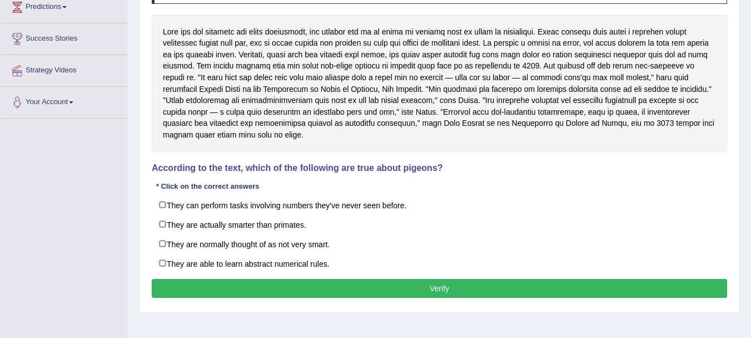
scroll to position [191, 0]
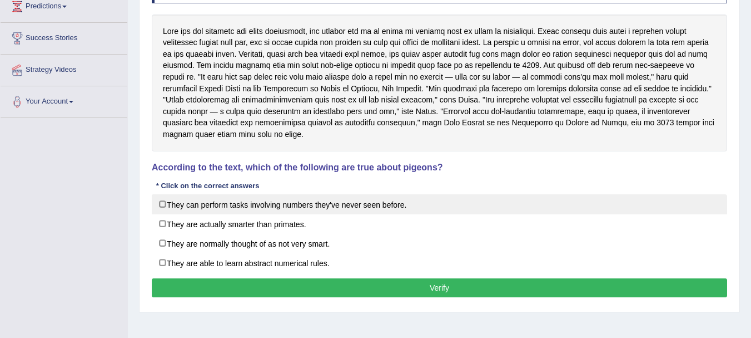
click at [251, 207] on label "They can perform tasks involving numbers they've never seen before." at bounding box center [440, 204] width 576 height 20
checkbox input "true"
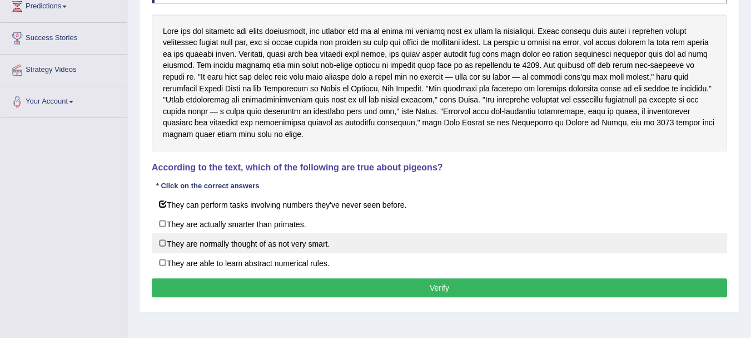
click at [247, 237] on label "They are normally thought of as not very smart." at bounding box center [440, 243] width 576 height 20
checkbox input "true"
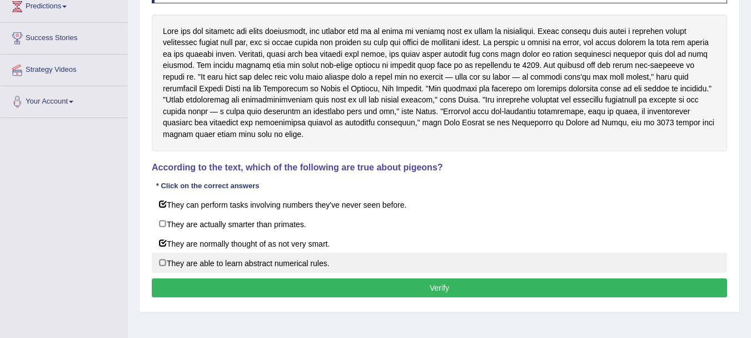
click at [252, 260] on label "They are able to learn abstract numerical rules." at bounding box center [440, 262] width 576 height 20
checkbox input "true"
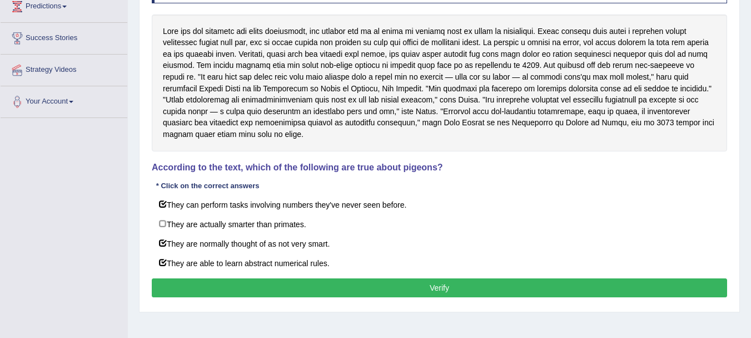
click at [266, 280] on button "Verify" at bounding box center [440, 287] width 576 height 19
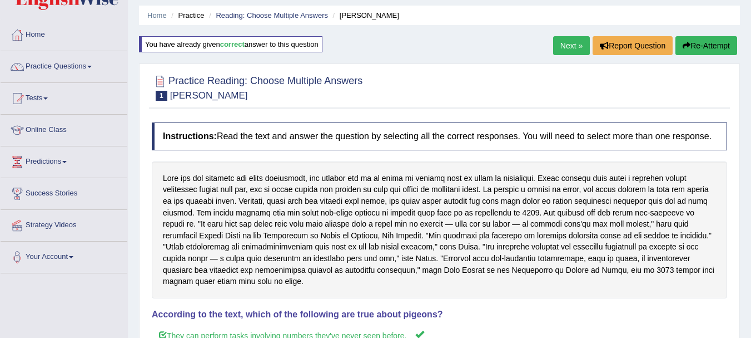
scroll to position [24, 0]
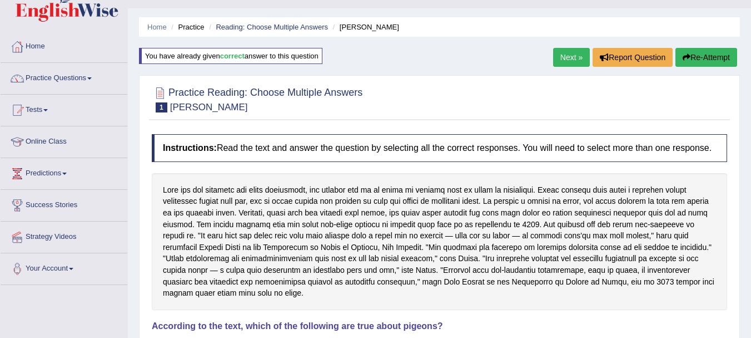
click at [566, 59] on link "Next »" at bounding box center [571, 57] width 37 height 19
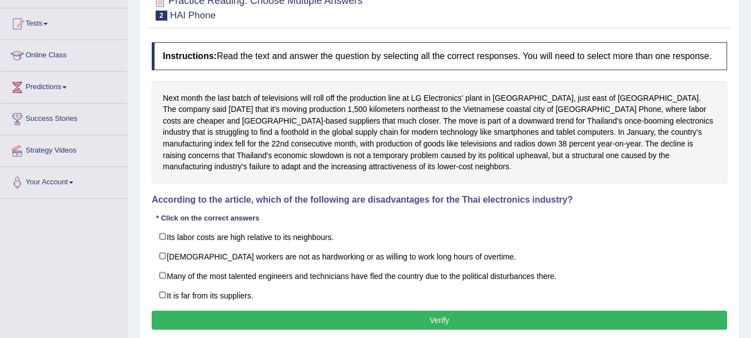
scroll to position [111, 0]
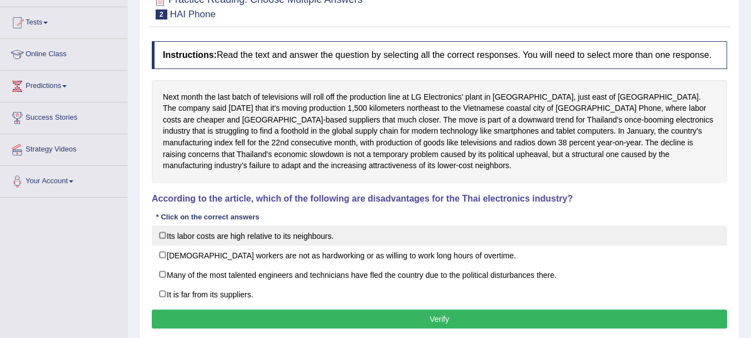
click at [249, 239] on label "Its labor costs are high relative to its neighbours." at bounding box center [440, 235] width 576 height 20
checkbox input "true"
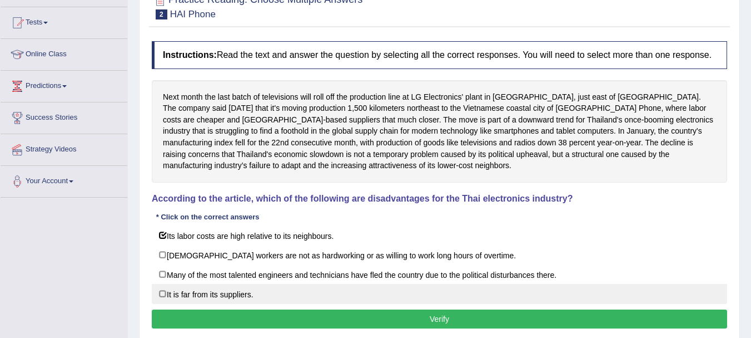
click at [234, 299] on label "It is far from its suppliers." at bounding box center [440, 294] width 576 height 20
checkbox input "true"
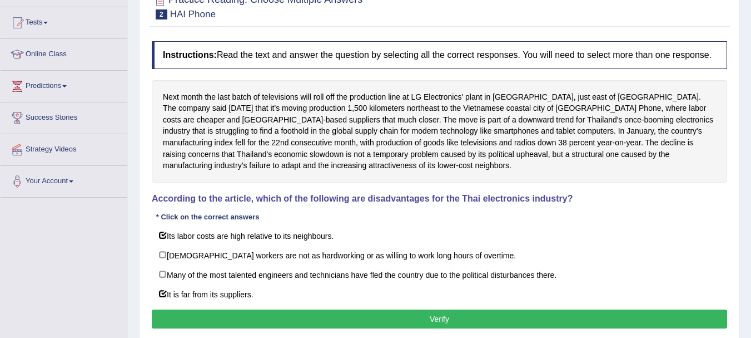
click at [301, 318] on button "Verify" at bounding box center [440, 318] width 576 height 19
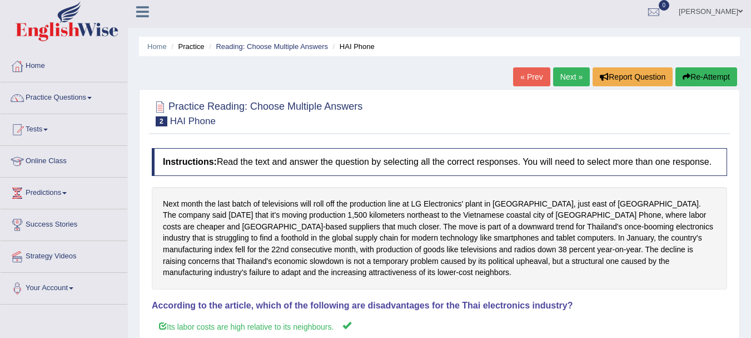
scroll to position [0, 0]
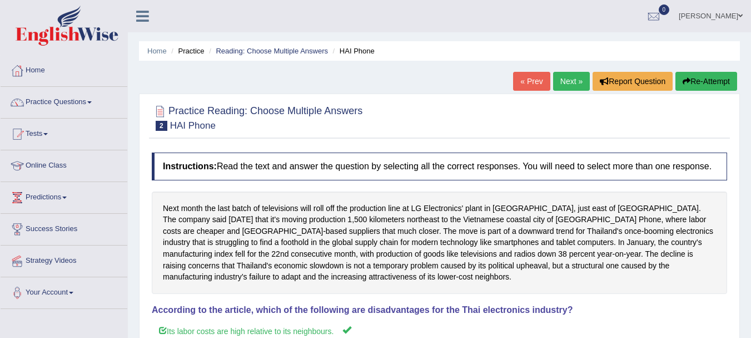
click at [574, 84] on link "Next »" at bounding box center [571, 81] width 37 height 19
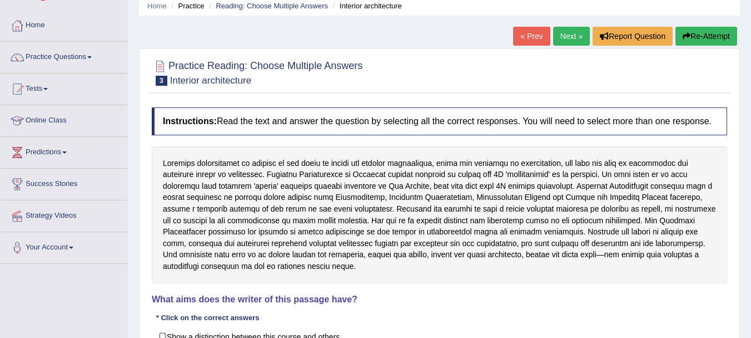
scroll to position [56, 0]
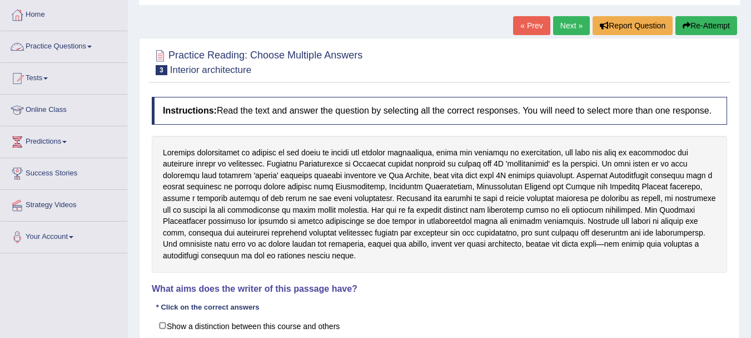
click at [61, 49] on link "Practice Questions" at bounding box center [64, 45] width 127 height 28
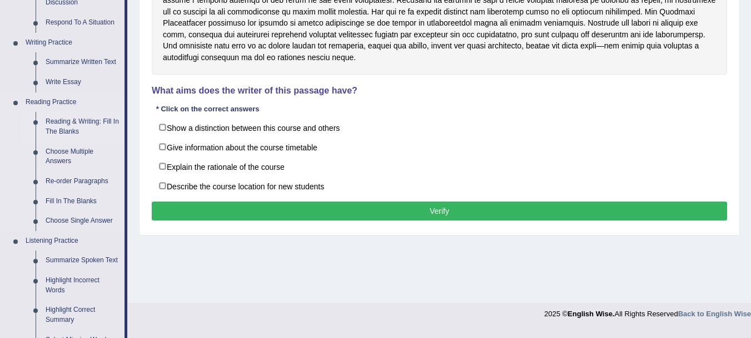
scroll to position [278, 0]
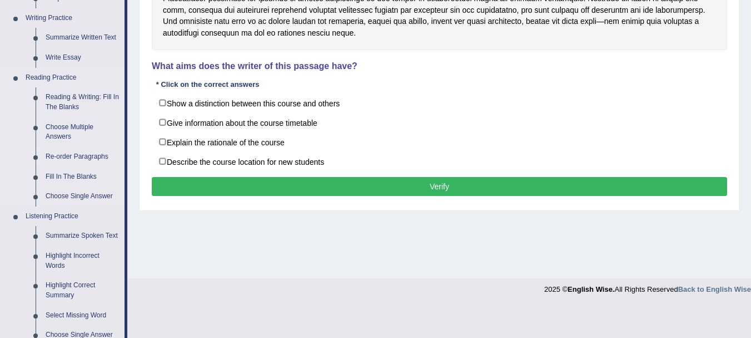
click at [76, 153] on link "Re-order Paragraphs" at bounding box center [83, 157] width 84 height 20
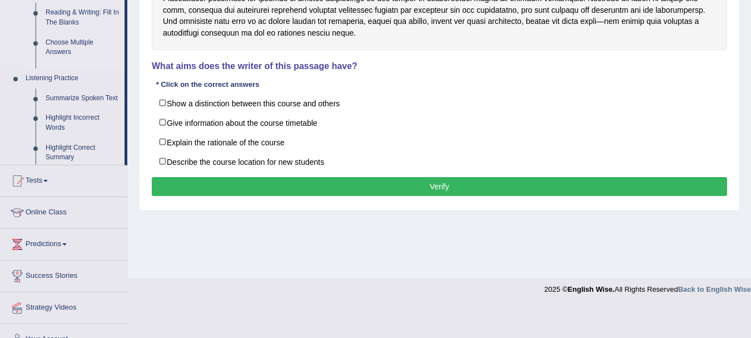
scroll to position [246, 0]
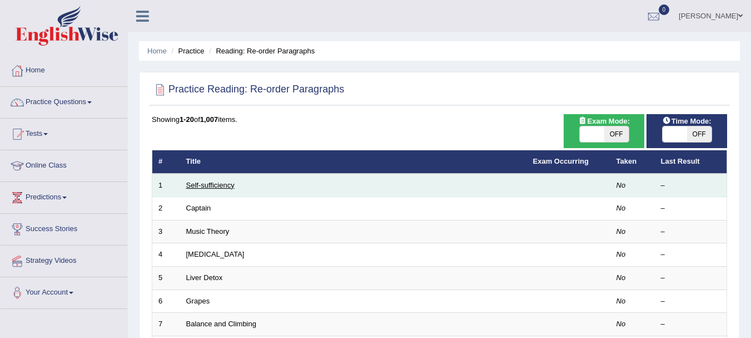
click at [225, 187] on link "Self-sufficiency" at bounding box center [210, 185] width 48 height 8
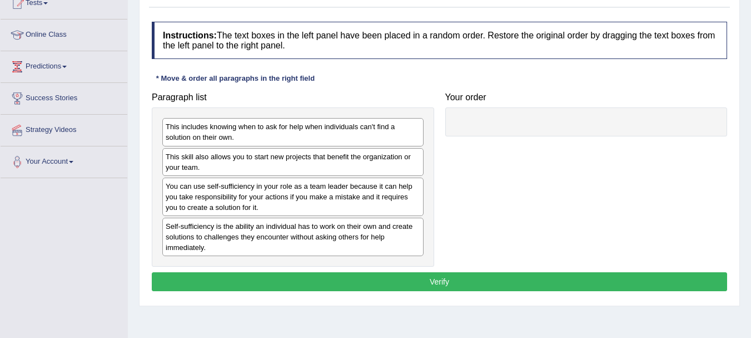
scroll to position [111, 0]
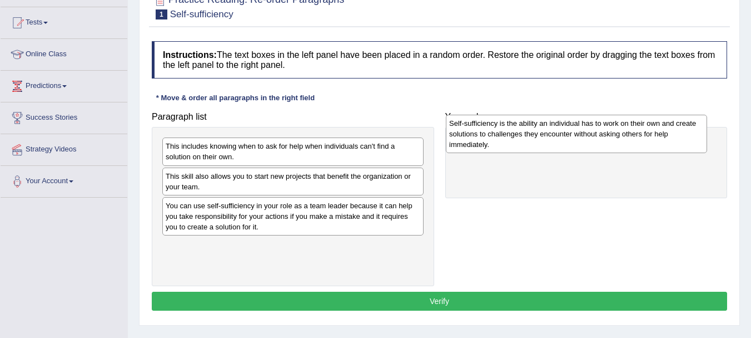
drag, startPoint x: 190, startPoint y: 256, endPoint x: 474, endPoint y: 134, distance: 308.9
click at [474, 134] on div "Self-sufficiency is the ability an individual has to work on their own and crea…" at bounding box center [576, 134] width 261 height 38
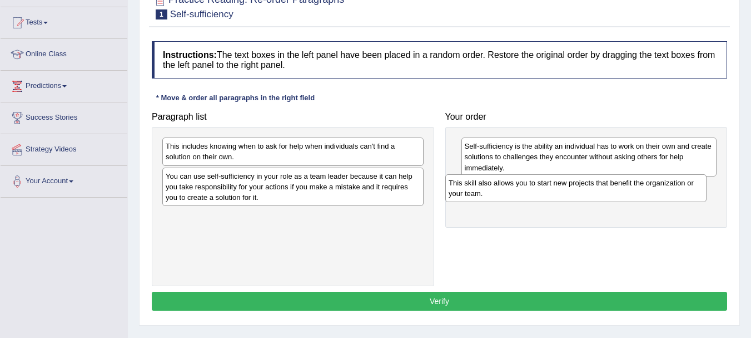
drag, startPoint x: 234, startPoint y: 185, endPoint x: 517, endPoint y: 191, distance: 283.1
click at [517, 191] on div "This skill also allows you to start new projects that benefit the organization …" at bounding box center [575, 188] width 261 height 28
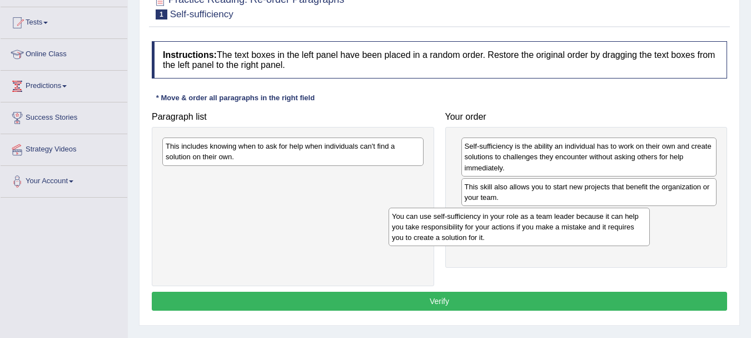
drag, startPoint x: 290, startPoint y: 189, endPoint x: 529, endPoint y: 228, distance: 242.9
click at [529, 228] on div "You can use self-sufficiency in your role as a team leader because it can help …" at bounding box center [519, 226] width 261 height 38
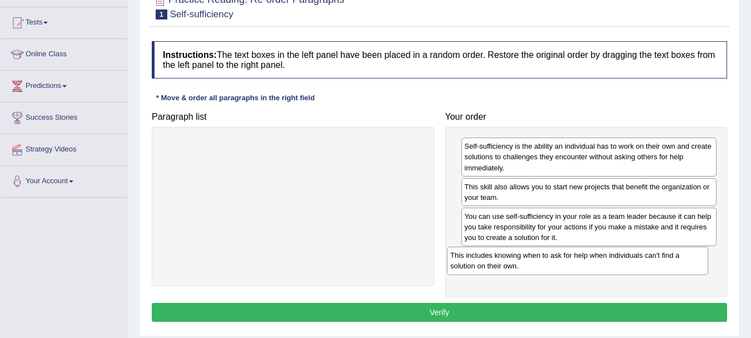
drag, startPoint x: 316, startPoint y: 147, endPoint x: 600, endPoint y: 255, distance: 303.9
click at [600, 255] on div "This includes knowing when to ask for help when individuals can't find a soluti…" at bounding box center [577, 260] width 261 height 28
click at [469, 308] on button "Verify" at bounding box center [440, 312] width 576 height 19
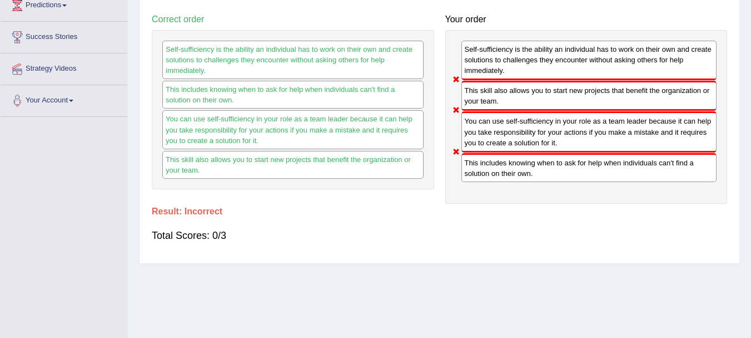
scroll to position [167, 0]
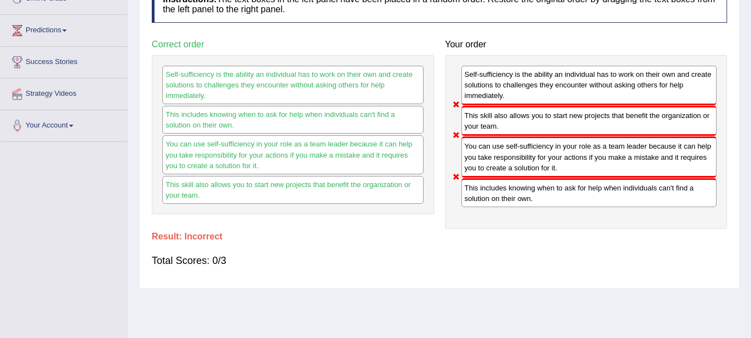
drag, startPoint x: 484, startPoint y: 120, endPoint x: 500, endPoint y: 178, distance: 60.0
click at [500, 178] on div "Self-sufficiency is the ability an individual has to work on their own and crea…" at bounding box center [586, 141] width 282 height 173
drag, startPoint x: 502, startPoint y: 187, endPoint x: 503, endPoint y: 122, distance: 65.1
click at [503, 122] on div "Self-sufficiency is the ability an individual has to work on their own and crea…" at bounding box center [586, 141] width 282 height 173
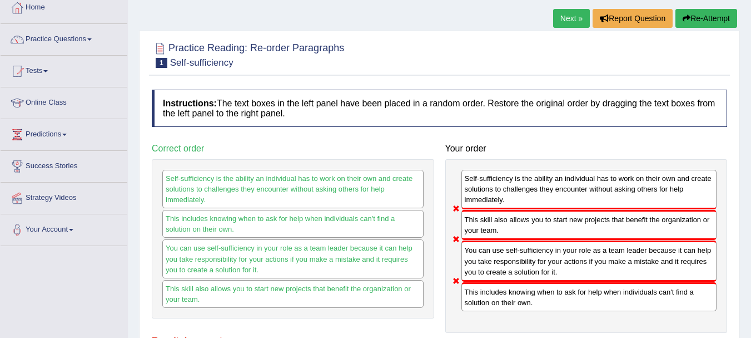
scroll to position [56, 0]
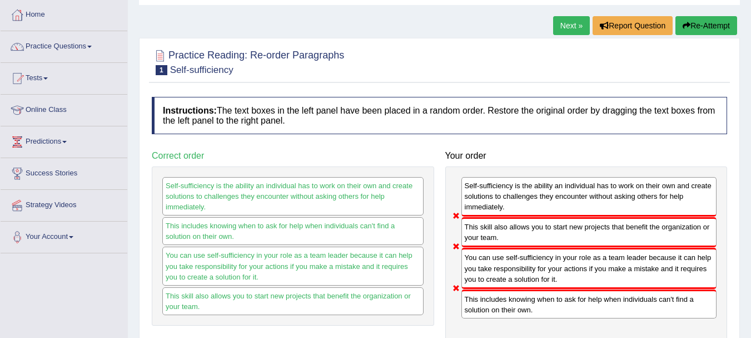
click at [715, 23] on button "Re-Attempt" at bounding box center [707, 25] width 62 height 19
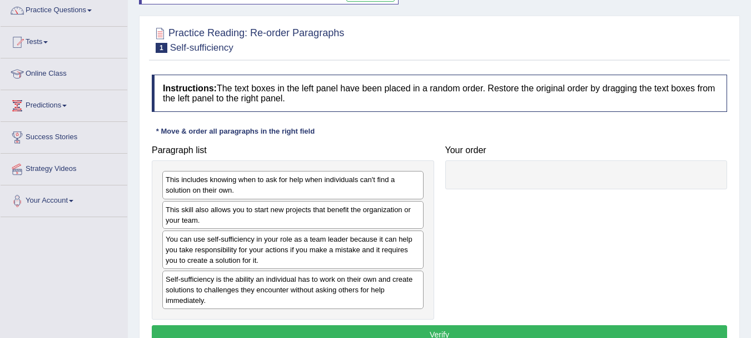
scroll to position [111, 0]
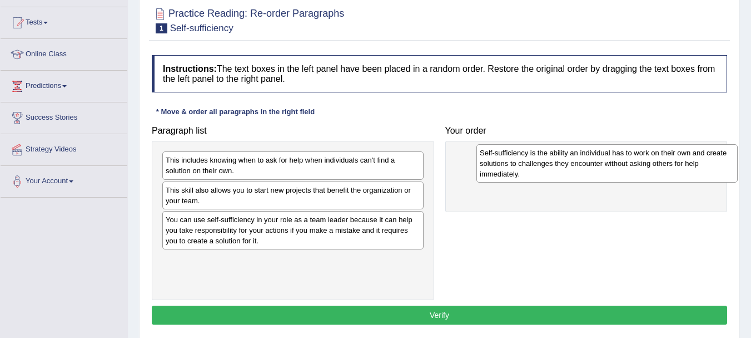
drag, startPoint x: 220, startPoint y: 269, endPoint x: 533, endPoint y: 162, distance: 330.6
click at [533, 162] on div "Self-sufficiency is the ability an individual has to work on their own and crea…" at bounding box center [607, 163] width 261 height 38
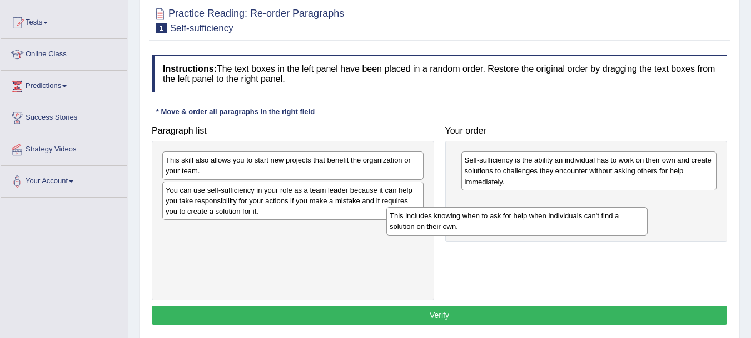
drag, startPoint x: 275, startPoint y: 163, endPoint x: 503, endPoint y: 219, distance: 234.1
click at [503, 219] on div "This includes knowing when to ask for help when individuals can't find a soluti…" at bounding box center [516, 221] width 261 height 28
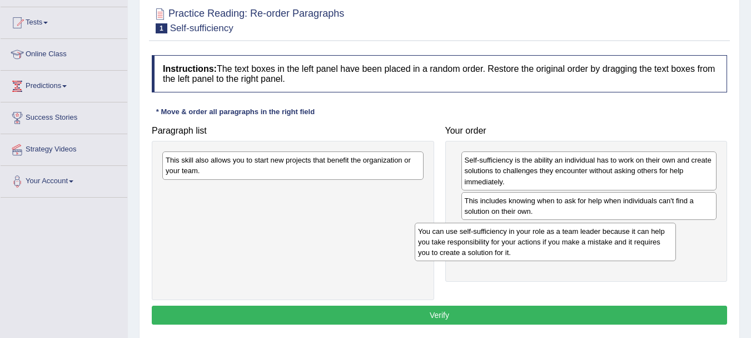
drag, startPoint x: 309, startPoint y: 188, endPoint x: 562, endPoint y: 229, distance: 255.8
click at [562, 229] on div "You can use self-sufficiency in your role as a team leader because it can help …" at bounding box center [545, 241] width 261 height 38
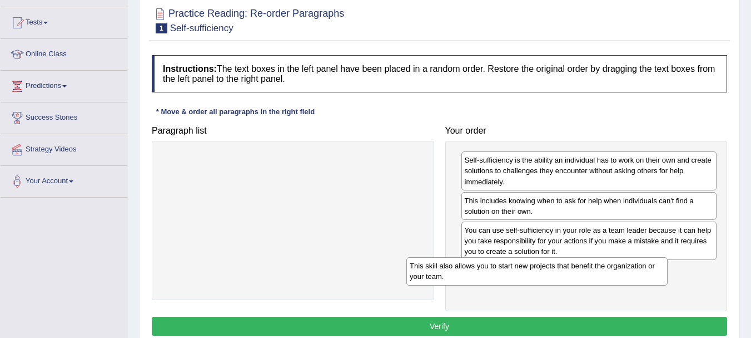
drag, startPoint x: 353, startPoint y: 173, endPoint x: 596, endPoint y: 275, distance: 264.0
click at [596, 275] on div "This skill also allows you to start new projects that benefit the organization …" at bounding box center [536, 271] width 261 height 28
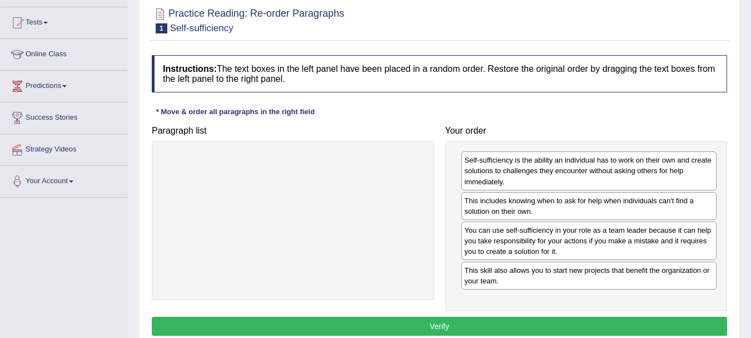
click at [434, 329] on button "Verify" at bounding box center [440, 325] width 576 height 19
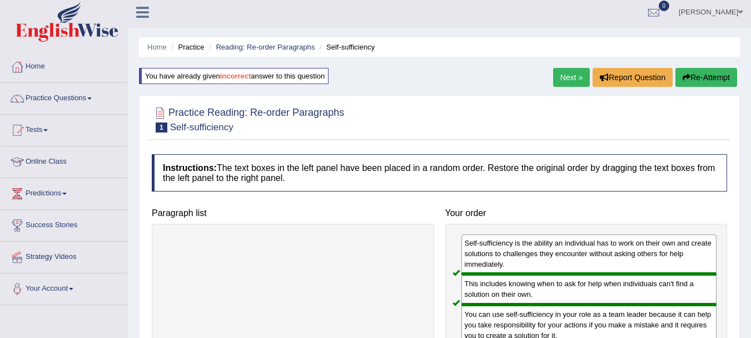
scroll to position [0, 0]
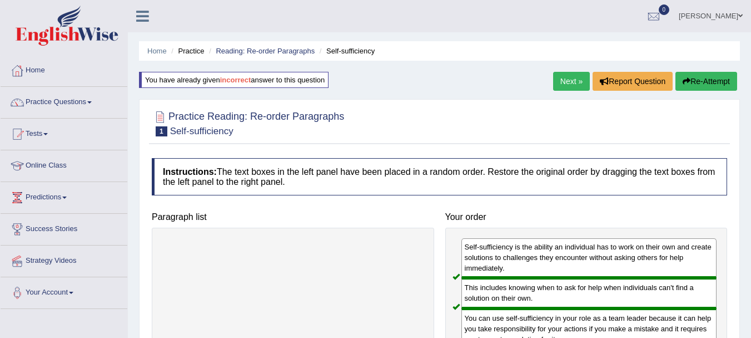
click at [568, 76] on link "Next »" at bounding box center [571, 81] width 37 height 19
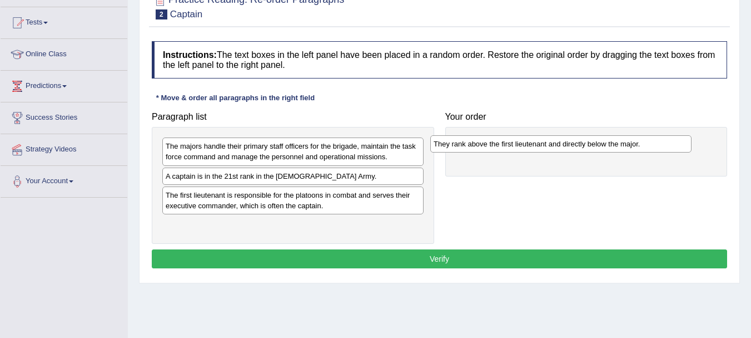
drag, startPoint x: 183, startPoint y: 199, endPoint x: 453, endPoint y: 147, distance: 274.6
click at [453, 147] on div "They rank above the first lieutenant and directly below the major." at bounding box center [560, 143] width 261 height 17
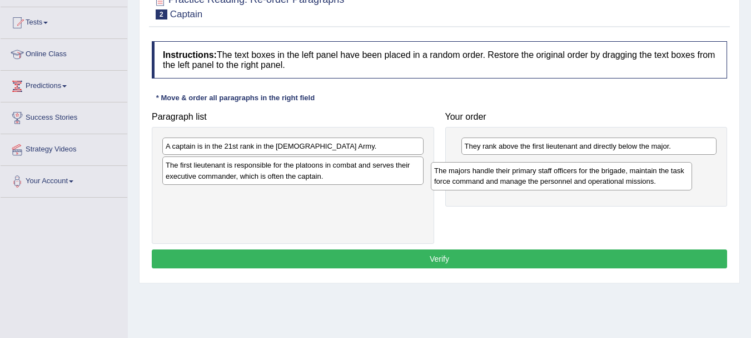
drag, startPoint x: 227, startPoint y: 149, endPoint x: 495, endPoint y: 173, distance: 269.7
click at [495, 173] on div "The majors handle their primary staff officers for the brigade, maintain the ta…" at bounding box center [561, 176] width 261 height 28
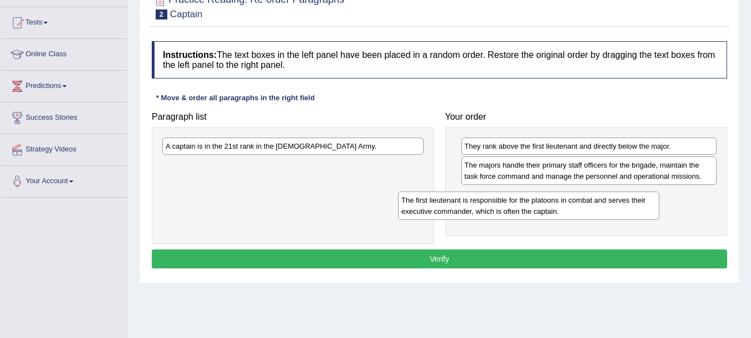
drag, startPoint x: 218, startPoint y: 175, endPoint x: 479, endPoint y: 205, distance: 263.1
click at [479, 205] on div "The first lieutenant is responsible for the platoons in combat and serves their…" at bounding box center [528, 205] width 261 height 28
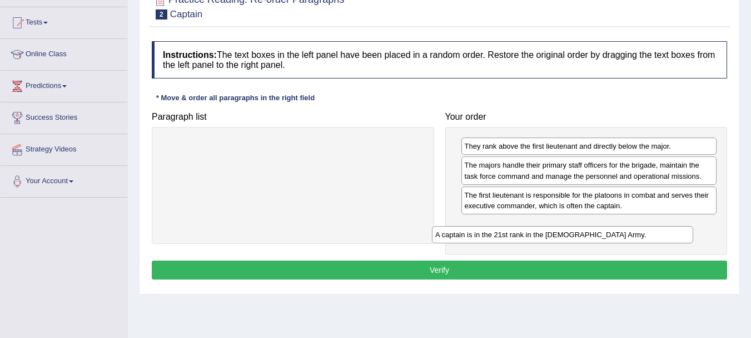
drag, startPoint x: 282, startPoint y: 153, endPoint x: 552, endPoint y: 241, distance: 283.5
click at [552, 241] on div "A captain is in the 21st rank in the US Army." at bounding box center [562, 234] width 261 height 17
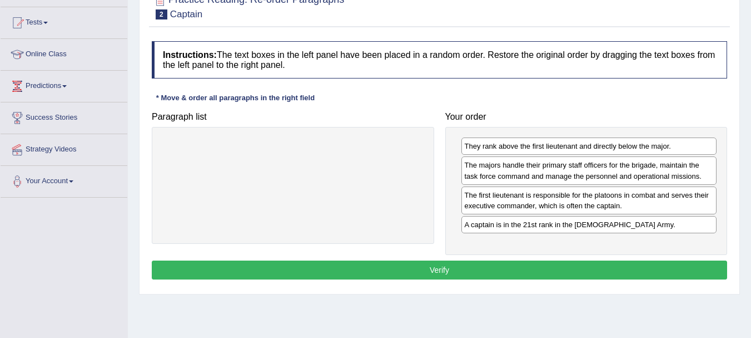
click at [411, 274] on button "Verify" at bounding box center [440, 269] width 576 height 19
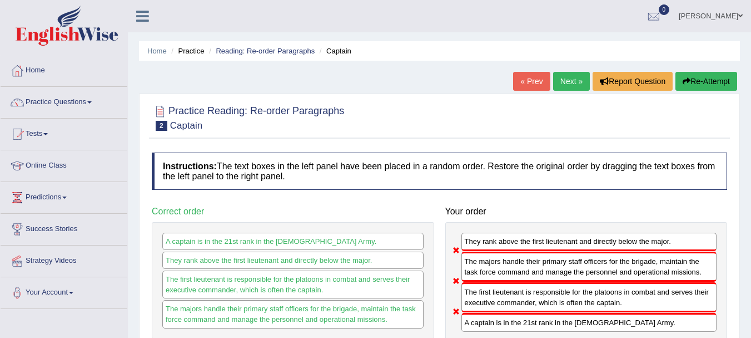
click at [692, 79] on button "Re-Attempt" at bounding box center [707, 81] width 62 height 19
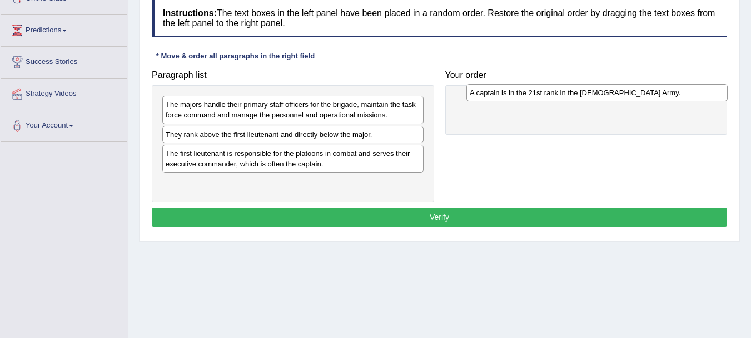
drag, startPoint x: 212, startPoint y: 133, endPoint x: 516, endPoint y: 92, distance: 307.0
click at [516, 92] on div "A captain is in the 21st rank in the [DEMOGRAPHIC_DATA] Army." at bounding box center [597, 92] width 261 height 17
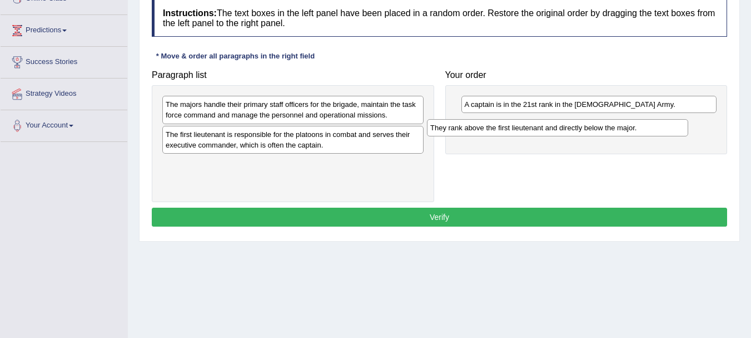
drag, startPoint x: 229, startPoint y: 138, endPoint x: 494, endPoint y: 131, distance: 265.3
click at [494, 131] on div "They rank above the first lieutenant and directly below the major." at bounding box center [557, 127] width 261 height 17
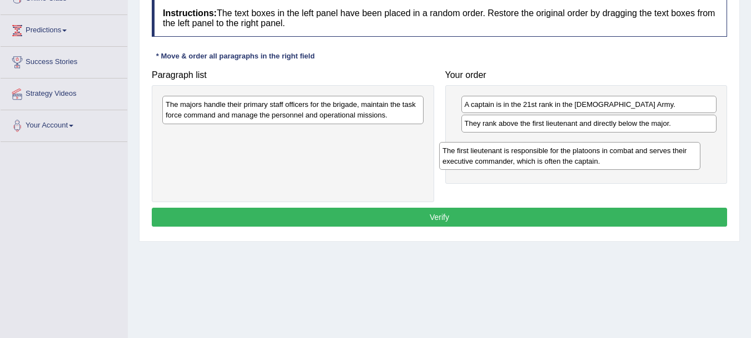
drag, startPoint x: 262, startPoint y: 138, endPoint x: 556, endPoint y: 148, distance: 294.3
click at [556, 148] on div "The first lieutenant is responsible for the platoons in combat and serves their…" at bounding box center [569, 156] width 261 height 28
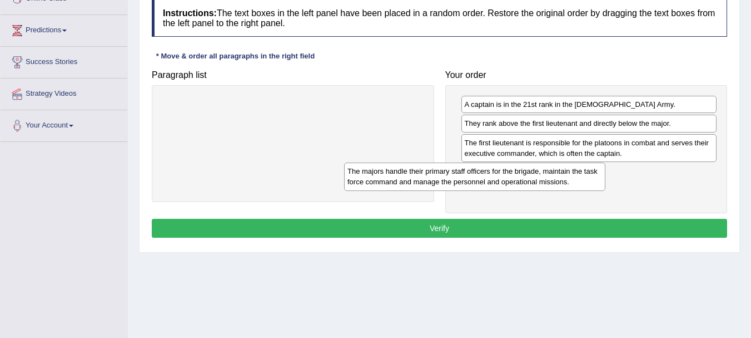
drag, startPoint x: 298, startPoint y: 114, endPoint x: 519, endPoint y: 189, distance: 233.7
click at [519, 189] on div "The majors handle their primary staff officers for the brigade, maintain the ta…" at bounding box center [474, 176] width 261 height 28
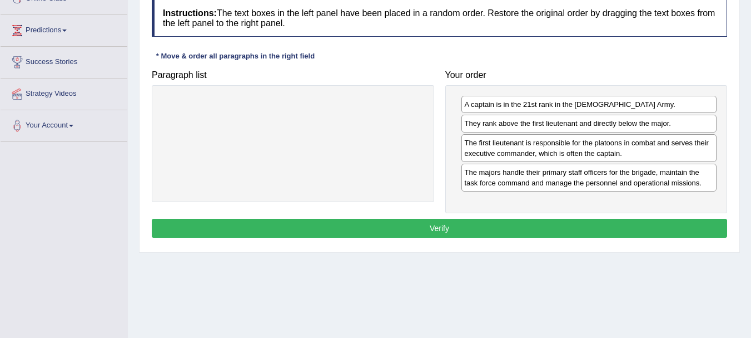
click at [402, 235] on button "Verify" at bounding box center [440, 228] width 576 height 19
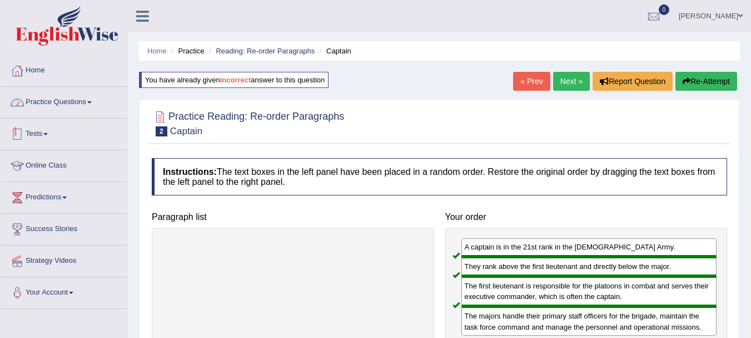
click at [62, 109] on link "Practice Questions" at bounding box center [64, 101] width 127 height 28
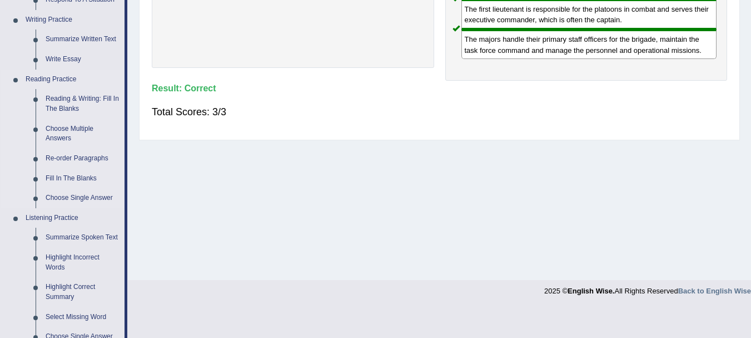
scroll to position [278, 0]
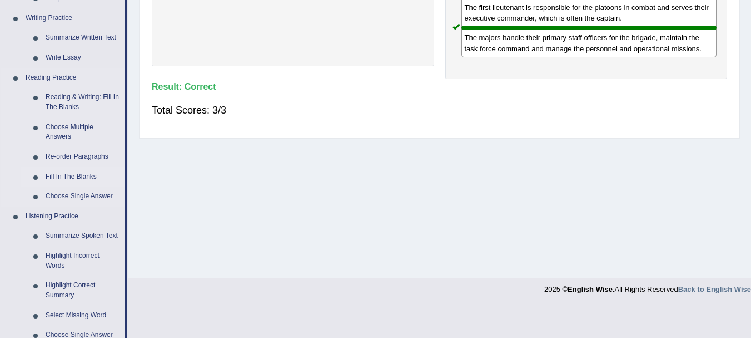
click at [72, 177] on link "Fill In The Blanks" at bounding box center [83, 177] width 84 height 20
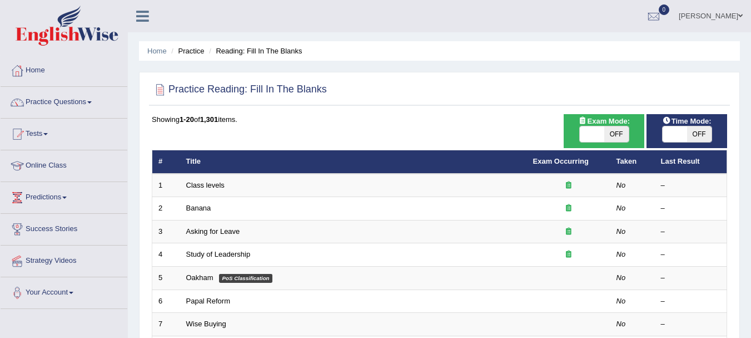
click at [208, 184] on link "Class levels" at bounding box center [205, 185] width 38 height 8
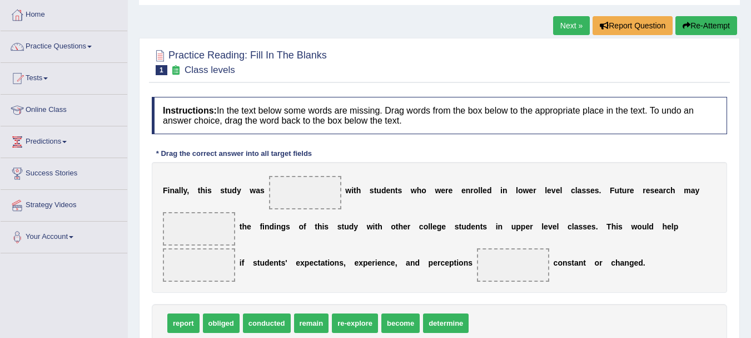
click at [294, 186] on span at bounding box center [305, 192] width 72 height 33
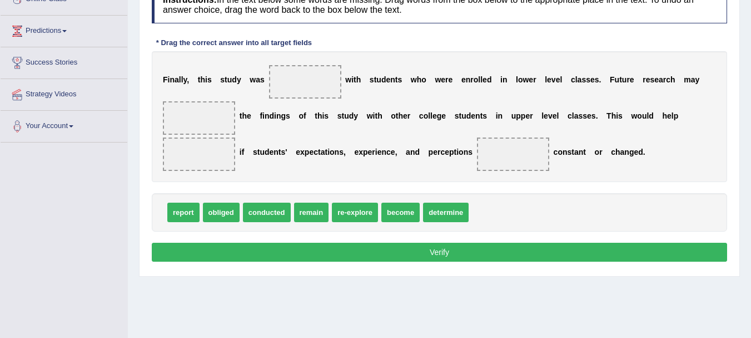
scroll to position [167, 0]
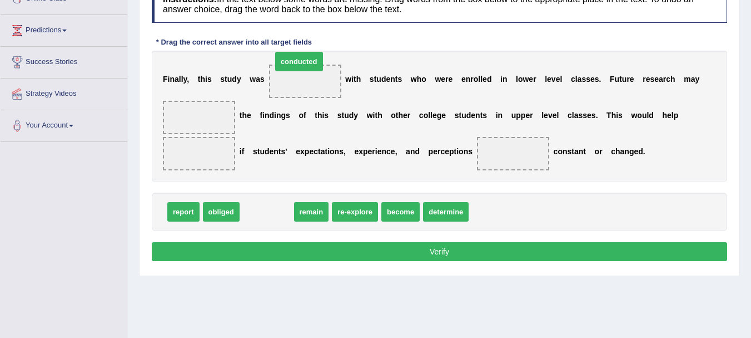
drag, startPoint x: 261, startPoint y: 210, endPoint x: 305, endPoint y: 83, distance: 133.8
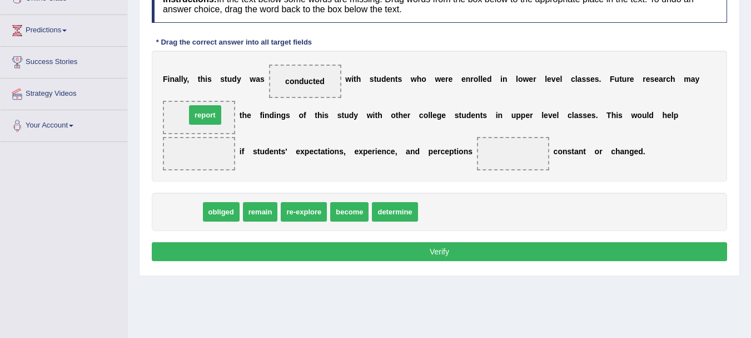
drag, startPoint x: 186, startPoint y: 208, endPoint x: 207, endPoint y: 107, distance: 102.8
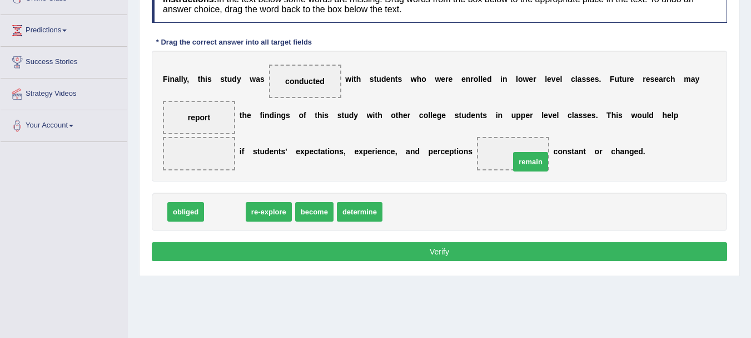
drag, startPoint x: 235, startPoint y: 210, endPoint x: 540, endPoint y: 160, distance: 309.9
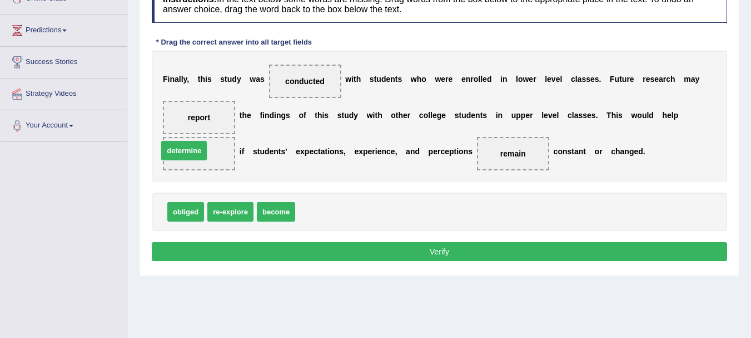
drag, startPoint x: 324, startPoint y: 209, endPoint x: 202, endPoint y: 149, distance: 135.3
click at [408, 257] on button "Verify" at bounding box center [440, 251] width 576 height 19
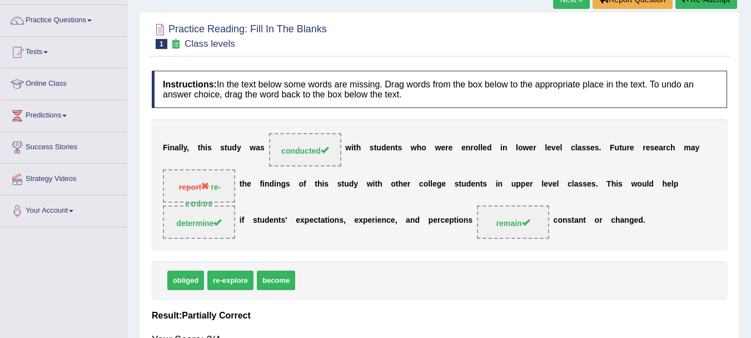
scroll to position [56, 0]
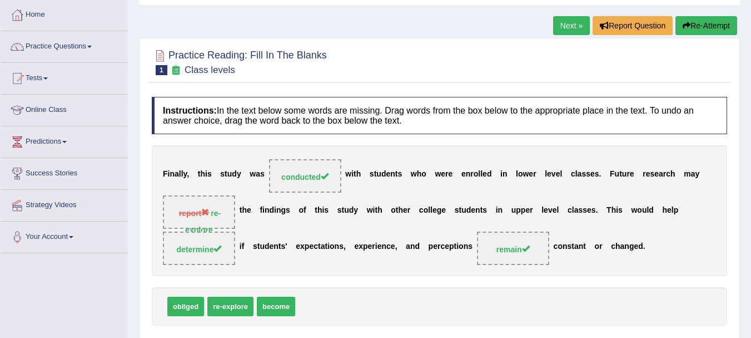
click at [699, 26] on button "Re-Attempt" at bounding box center [707, 25] width 62 height 19
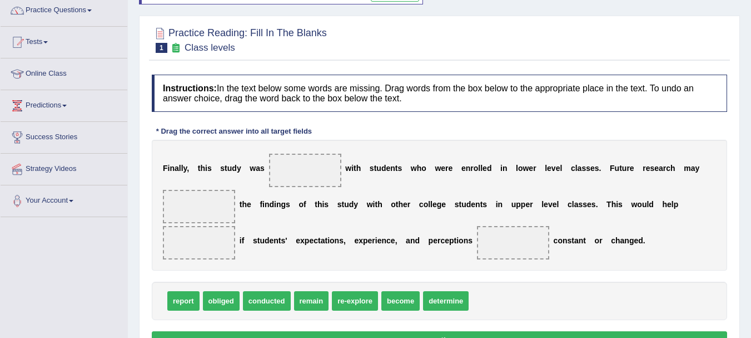
scroll to position [111, 0]
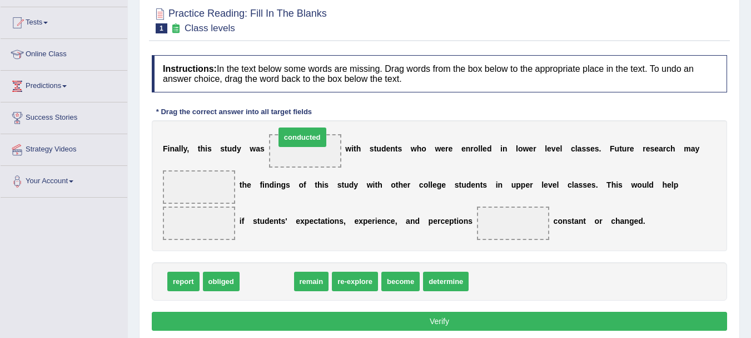
drag, startPoint x: 268, startPoint y: 285, endPoint x: 303, endPoint y: 147, distance: 141.6
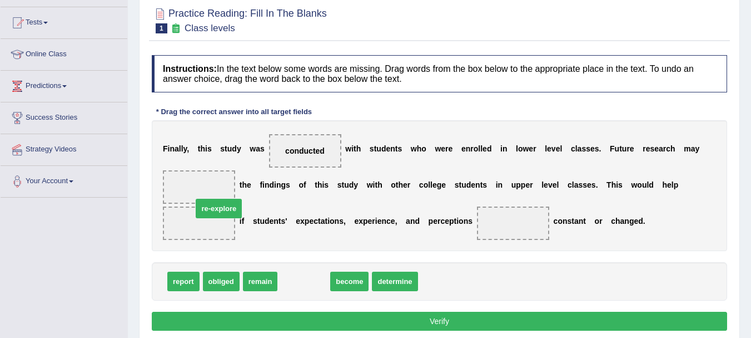
drag, startPoint x: 300, startPoint y: 275, endPoint x: 209, endPoint y: 186, distance: 127.0
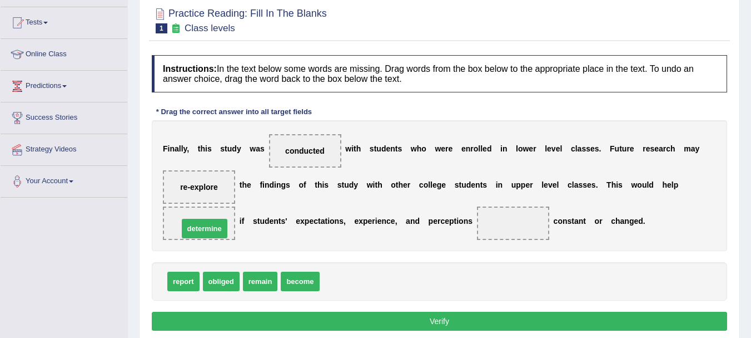
drag, startPoint x: 339, startPoint y: 274, endPoint x: 190, endPoint y: 225, distance: 157.4
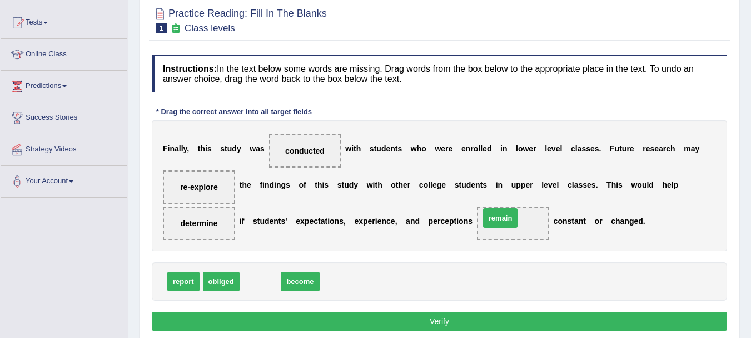
drag, startPoint x: 258, startPoint y: 280, endPoint x: 498, endPoint y: 217, distance: 248.4
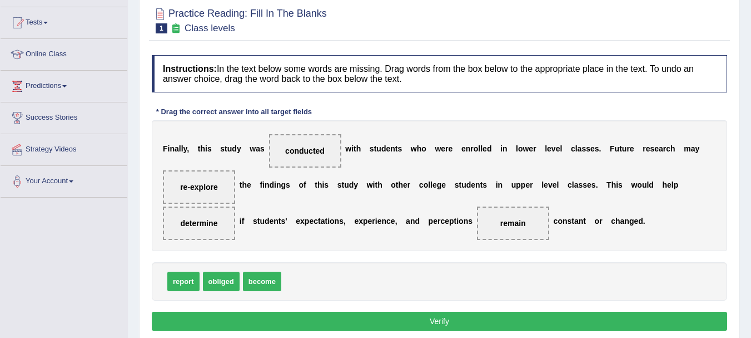
click at [448, 318] on button "Verify" at bounding box center [440, 320] width 576 height 19
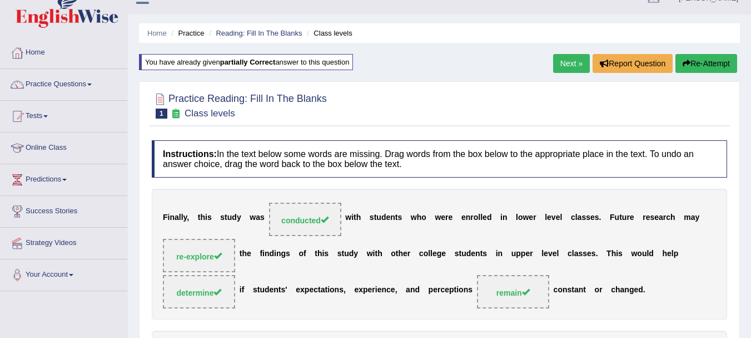
scroll to position [0, 0]
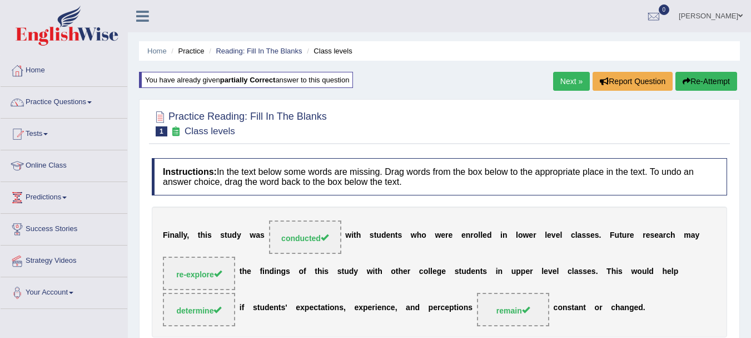
click at [572, 81] on link "Next »" at bounding box center [571, 81] width 37 height 19
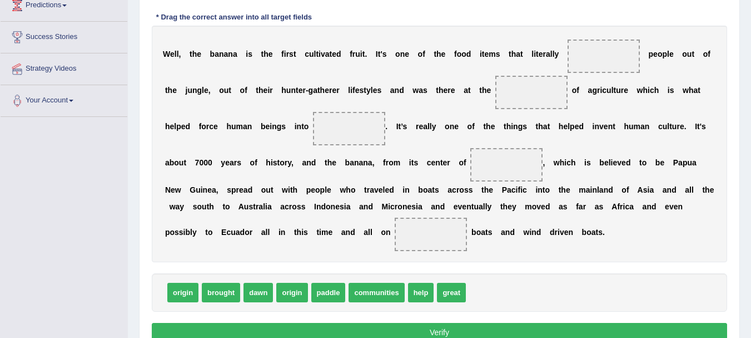
scroll to position [167, 0]
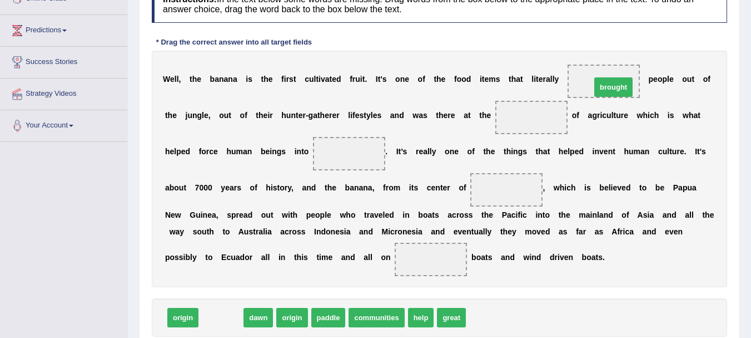
drag, startPoint x: 225, startPoint y: 318, endPoint x: 618, endPoint y: 88, distance: 455.1
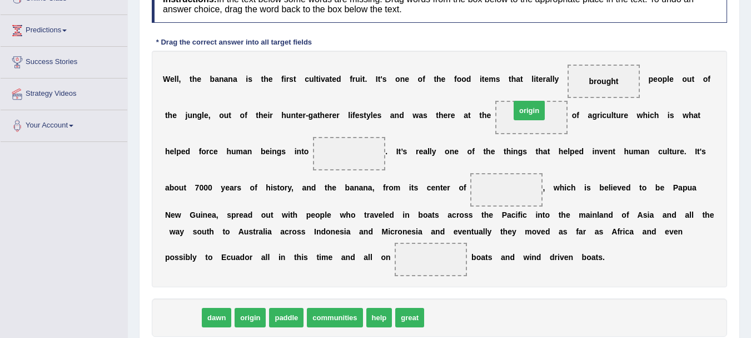
drag, startPoint x: 175, startPoint y: 319, endPoint x: 520, endPoint y: 113, distance: 402.0
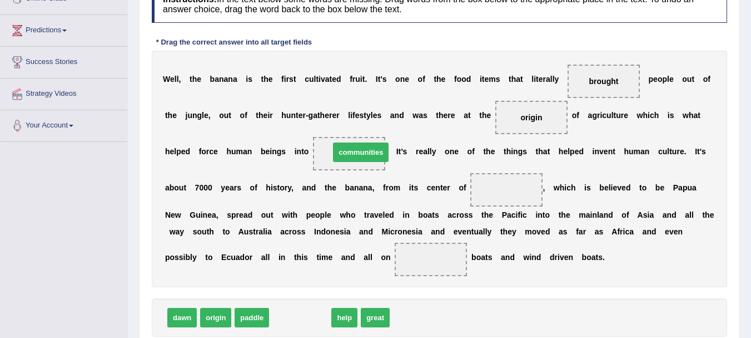
drag, startPoint x: 291, startPoint y: 319, endPoint x: 352, endPoint y: 154, distance: 175.9
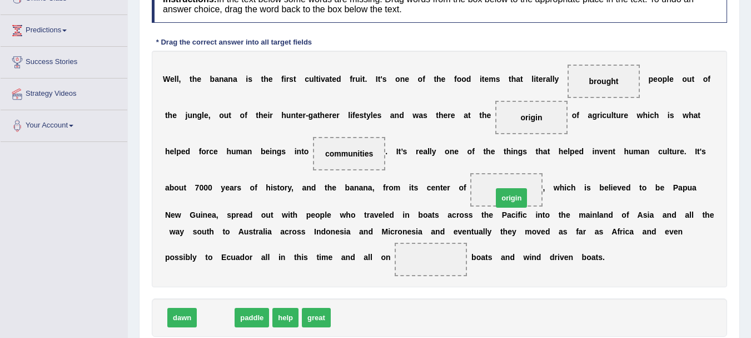
drag, startPoint x: 215, startPoint y: 317, endPoint x: 528, endPoint y: 197, distance: 335.3
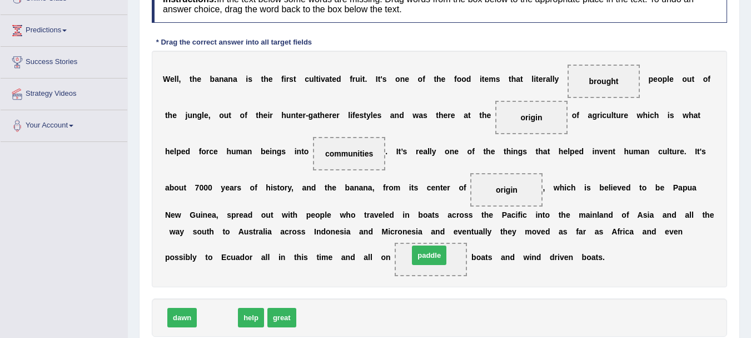
drag, startPoint x: 212, startPoint y: 314, endPoint x: 424, endPoint y: 252, distance: 220.8
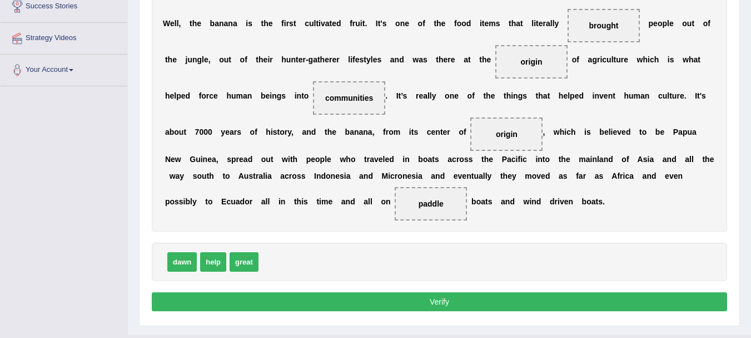
click at [437, 306] on button "Verify" at bounding box center [440, 301] width 576 height 19
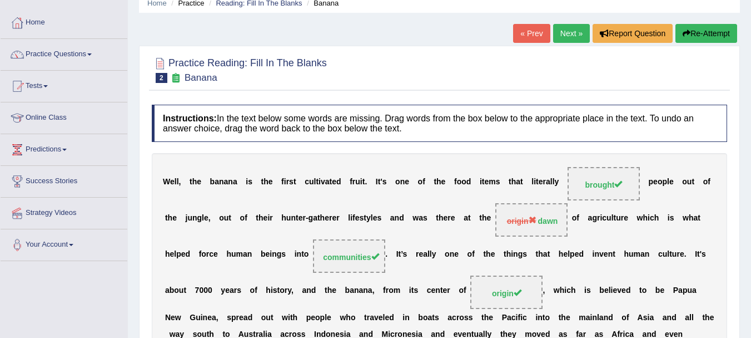
scroll to position [31, 0]
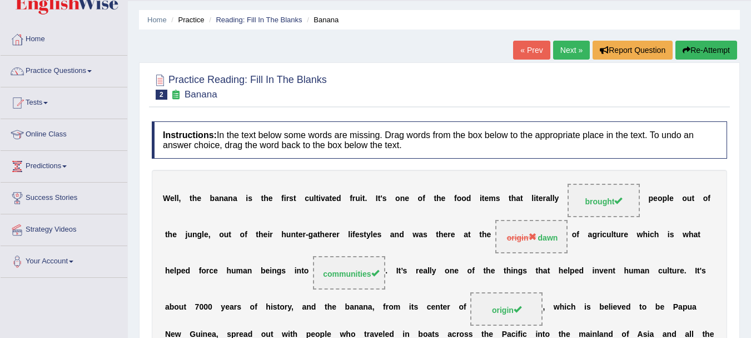
click at [688, 47] on icon "button" at bounding box center [687, 50] width 8 height 8
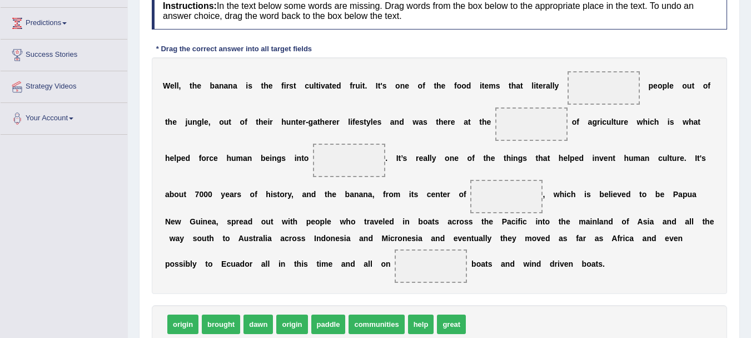
scroll to position [198, 0]
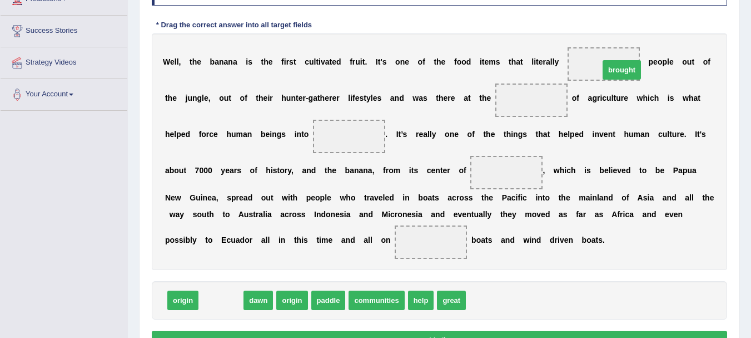
drag, startPoint x: 221, startPoint y: 301, endPoint x: 620, endPoint y: 72, distance: 460.3
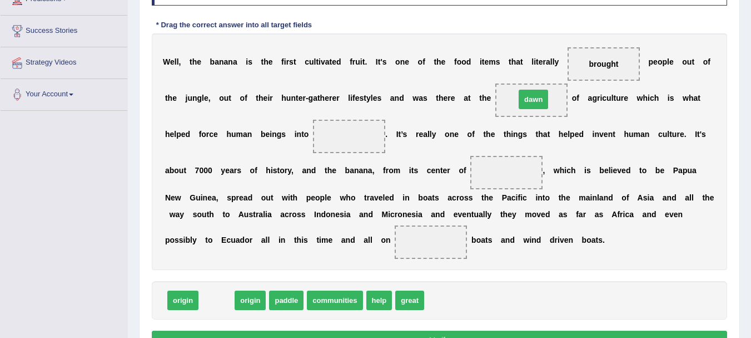
drag, startPoint x: 221, startPoint y: 306, endPoint x: 538, endPoint y: 105, distance: 375.2
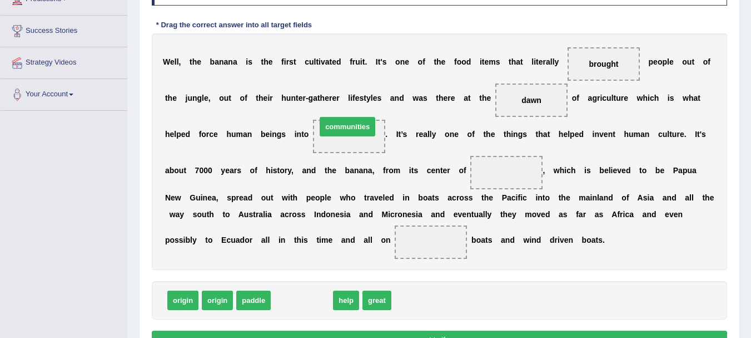
drag, startPoint x: 306, startPoint y: 304, endPoint x: 352, endPoint y: 130, distance: 179.4
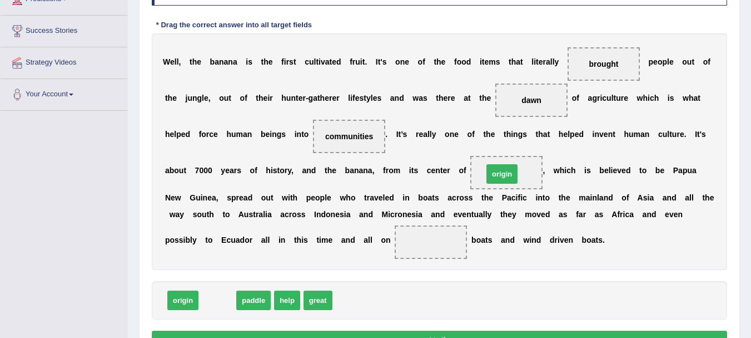
drag, startPoint x: 211, startPoint y: 304, endPoint x: 496, endPoint y: 180, distance: 310.8
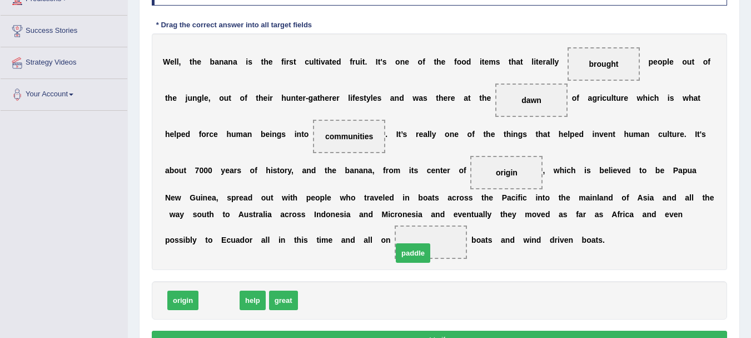
drag, startPoint x: 214, startPoint y: 306, endPoint x: 434, endPoint y: 247, distance: 228.5
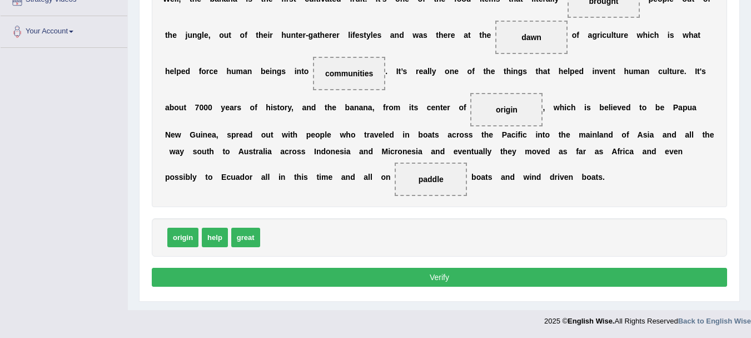
click at [419, 273] on button "Verify" at bounding box center [440, 276] width 576 height 19
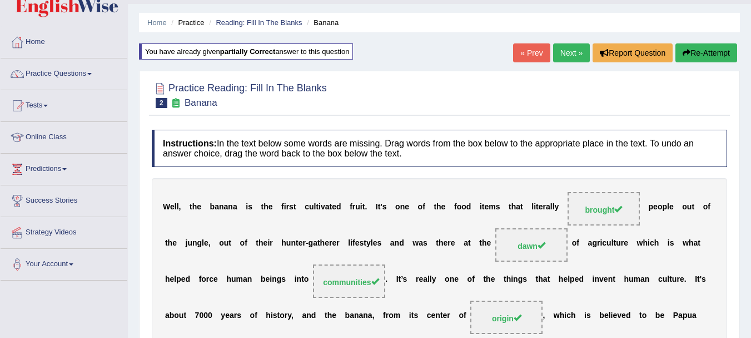
scroll to position [24, 0]
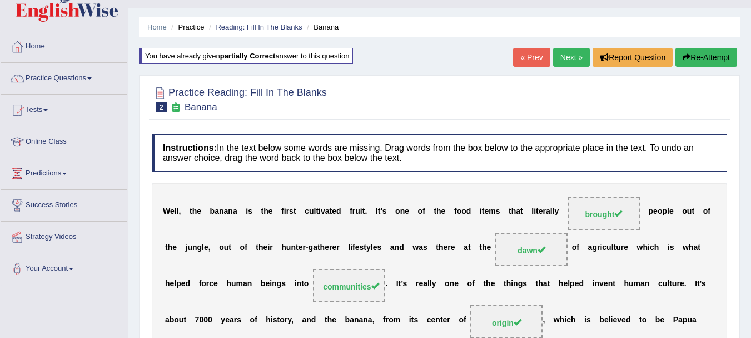
click at [575, 59] on link "Next »" at bounding box center [571, 57] width 37 height 19
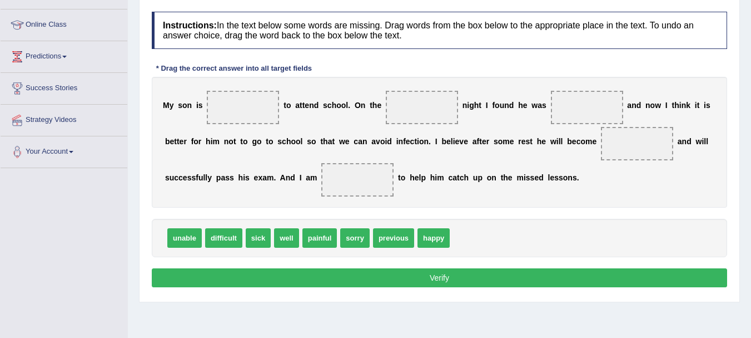
scroll to position [167, 0]
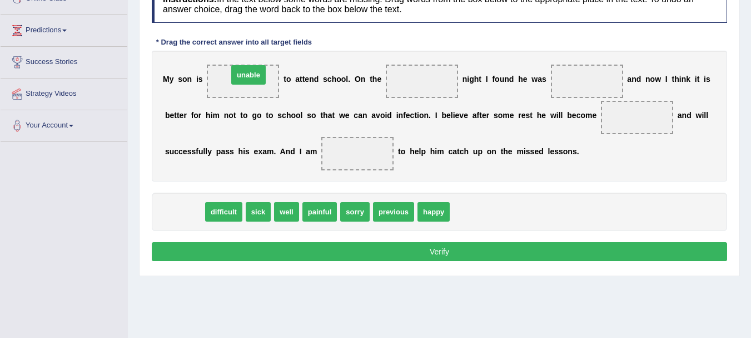
drag, startPoint x: 180, startPoint y: 210, endPoint x: 244, endPoint y: 73, distance: 151.0
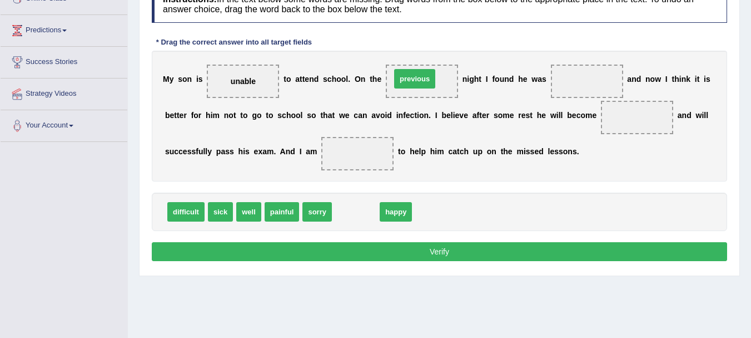
drag, startPoint x: 369, startPoint y: 211, endPoint x: 428, endPoint y: 78, distance: 145.4
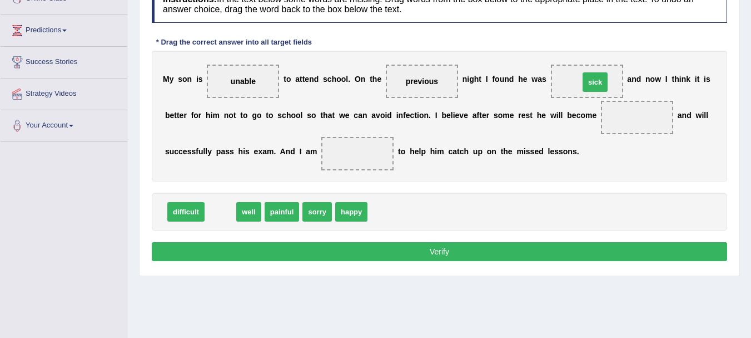
drag, startPoint x: 217, startPoint y: 211, endPoint x: 591, endPoint y: 85, distance: 394.4
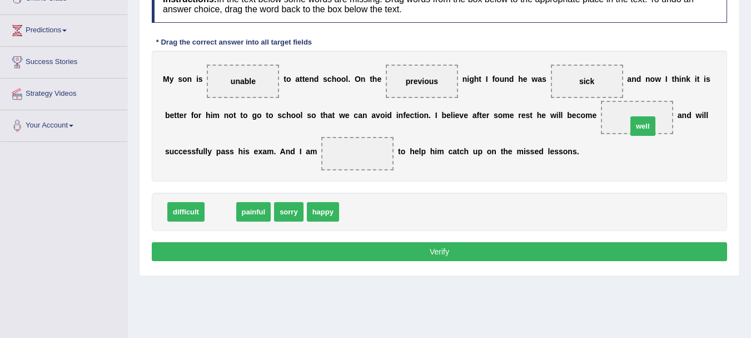
drag, startPoint x: 219, startPoint y: 213, endPoint x: 641, endPoint y: 127, distance: 431.2
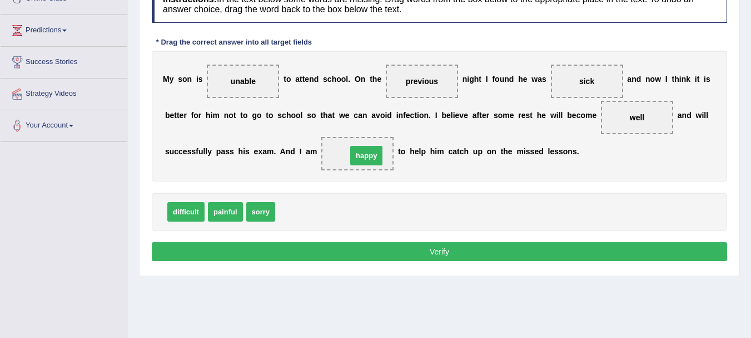
drag, startPoint x: 303, startPoint y: 210, endPoint x: 375, endPoint y: 154, distance: 91.1
click at [426, 250] on button "Verify" at bounding box center [440, 251] width 576 height 19
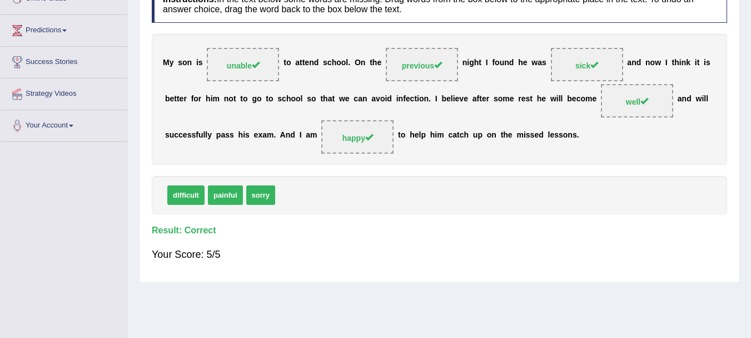
scroll to position [56, 0]
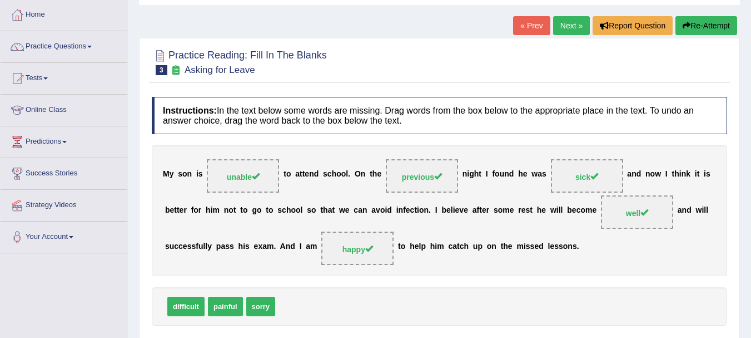
click at [569, 29] on link "Next »" at bounding box center [571, 25] width 37 height 19
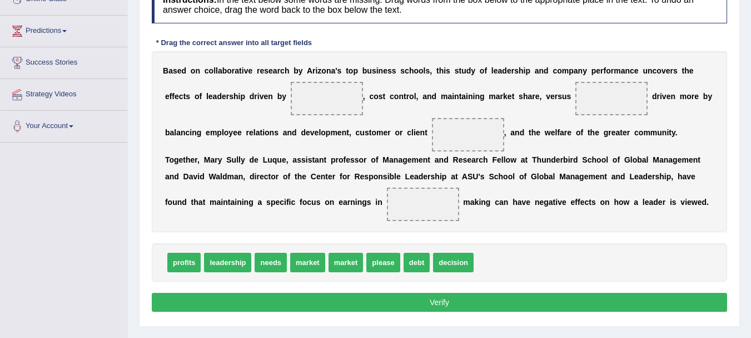
scroll to position [167, 0]
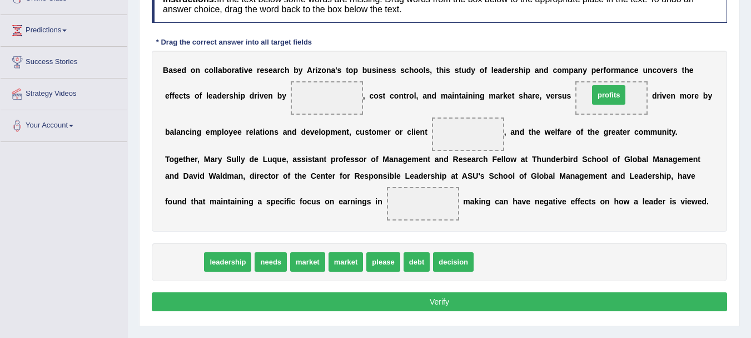
drag, startPoint x: 186, startPoint y: 257, endPoint x: 611, endPoint y: 91, distance: 456.4
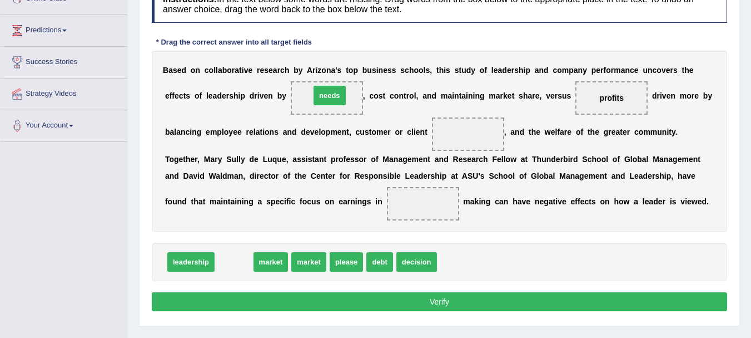
drag, startPoint x: 237, startPoint y: 266, endPoint x: 333, endPoint y: 100, distance: 191.8
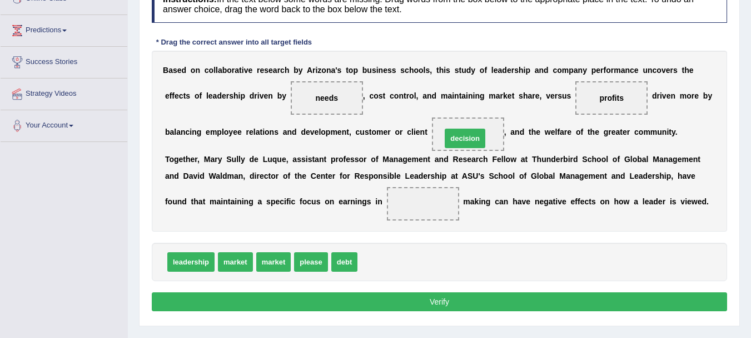
drag, startPoint x: 387, startPoint y: 259, endPoint x: 471, endPoint y: 133, distance: 151.1
drag, startPoint x: 340, startPoint y: 262, endPoint x: 415, endPoint y: 202, distance: 95.7
drag, startPoint x: 420, startPoint y: 202, endPoint x: 373, endPoint y: 240, distance: 60.5
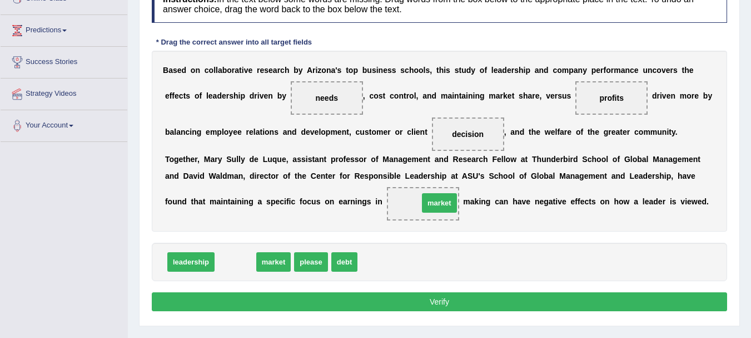
drag, startPoint x: 242, startPoint y: 262, endPoint x: 446, endPoint y: 203, distance: 212.4
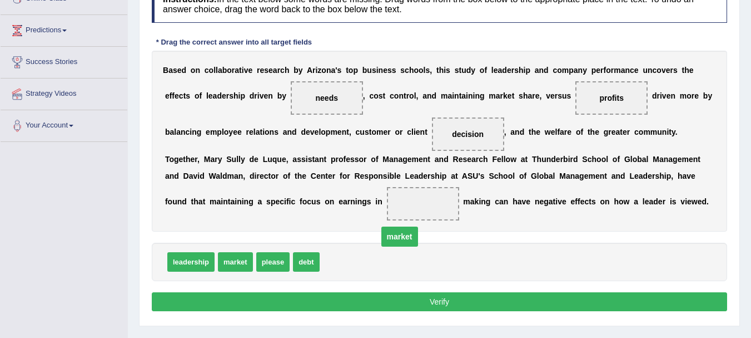
drag, startPoint x: 420, startPoint y: 204, endPoint x: 384, endPoint y: 256, distance: 64.0
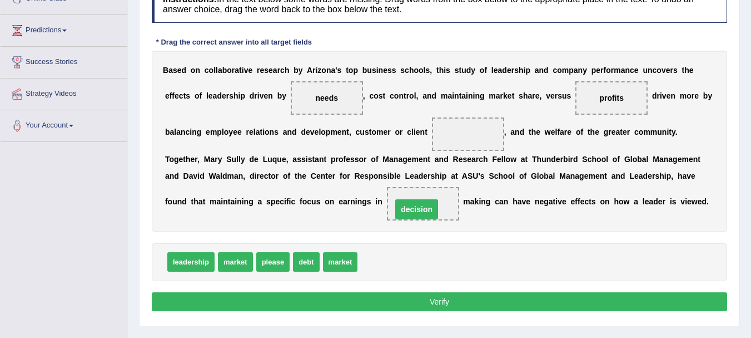
drag, startPoint x: 463, startPoint y: 135, endPoint x: 411, endPoint y: 210, distance: 91.6
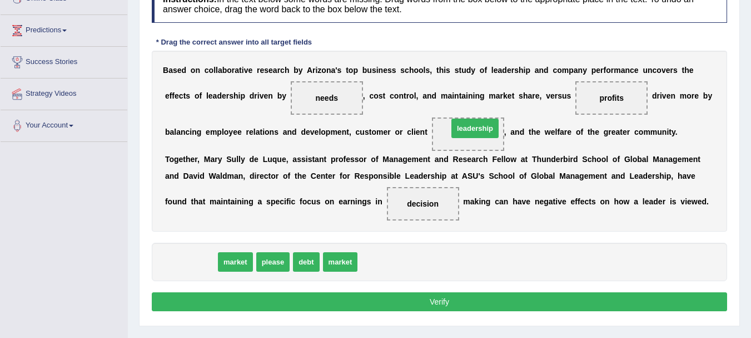
drag, startPoint x: 189, startPoint y: 260, endPoint x: 473, endPoint y: 128, distance: 312.7
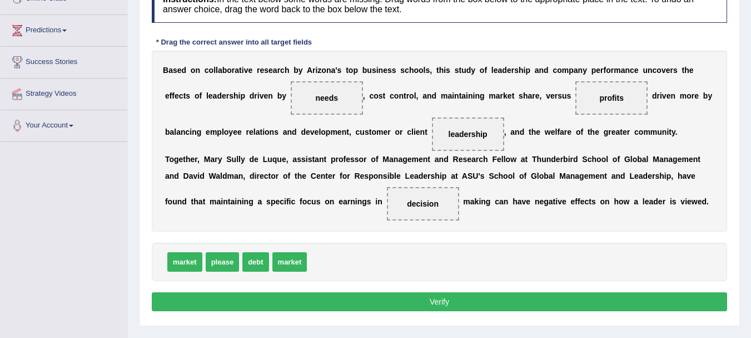
click at [434, 300] on button "Verify" at bounding box center [440, 301] width 576 height 19
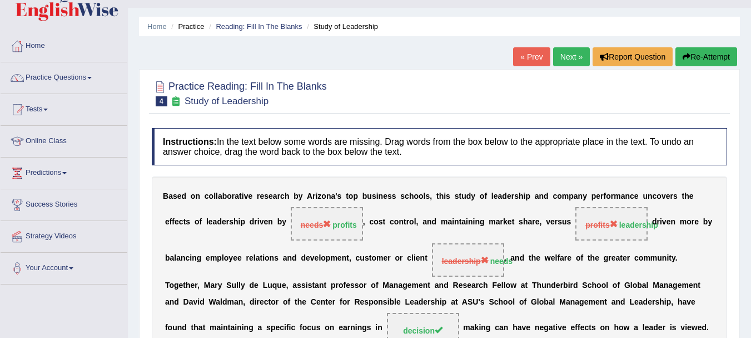
scroll to position [0, 0]
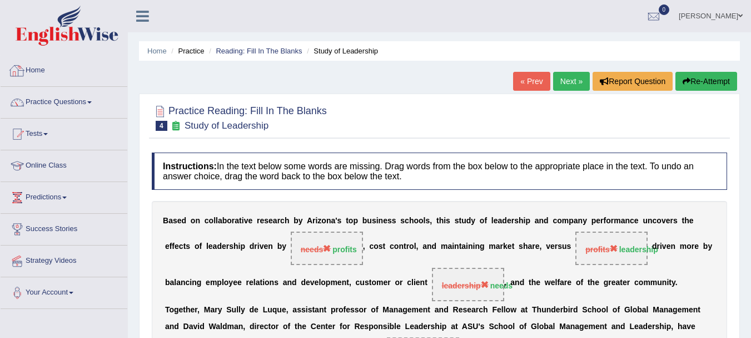
click at [146, 17] on icon at bounding box center [142, 16] width 13 height 14
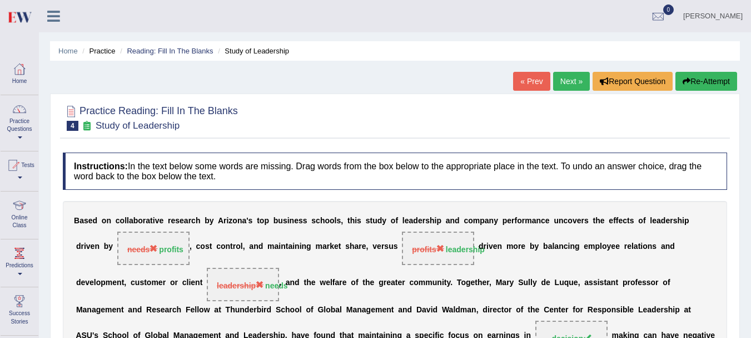
click at [63, 18] on link at bounding box center [53, 15] width 29 height 17
